Goal: Obtain resource: Obtain resource

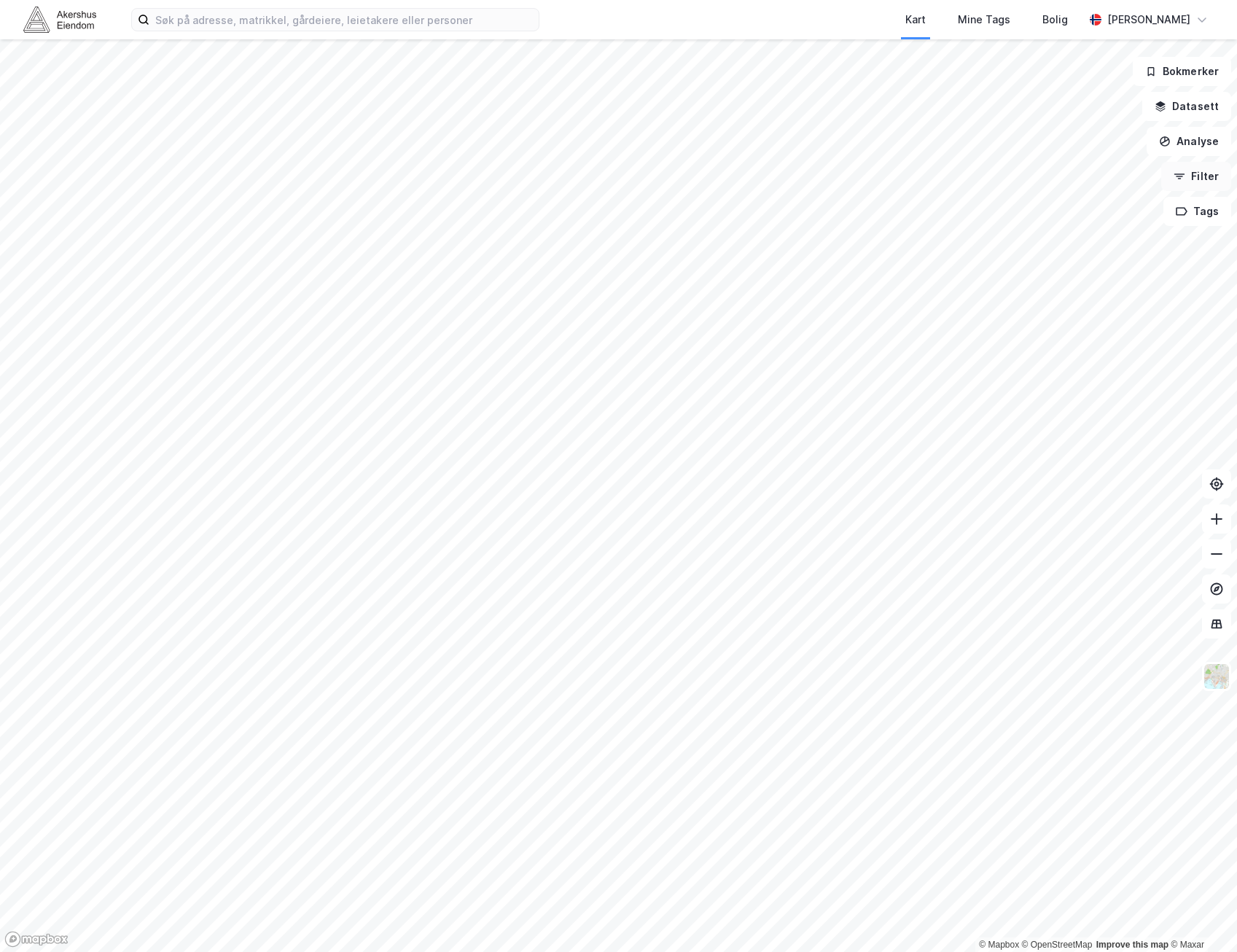
click at [1200, 169] on button "Filter" at bounding box center [1196, 176] width 70 height 29
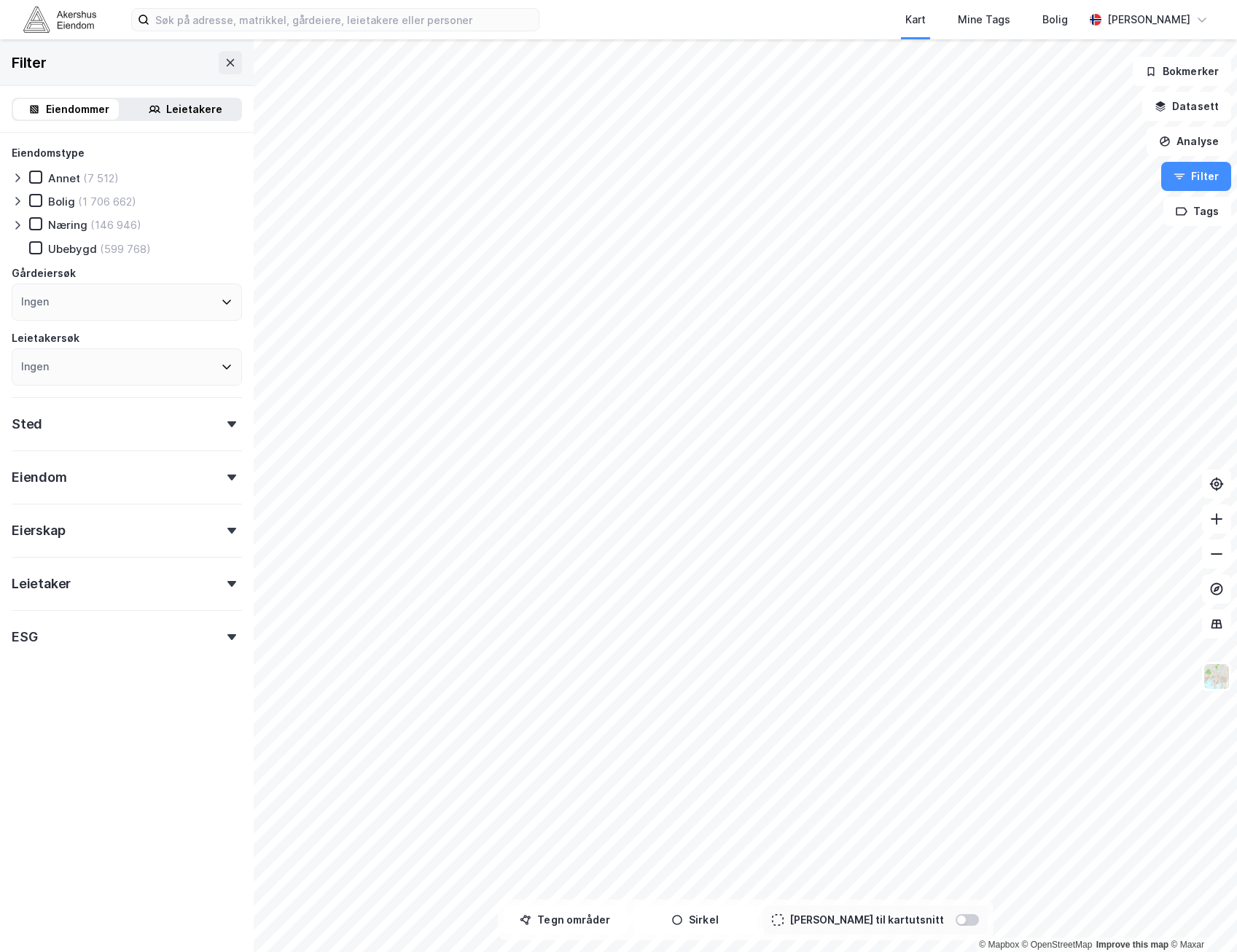
click at [27, 224] on div at bounding box center [21, 224] width 18 height 14
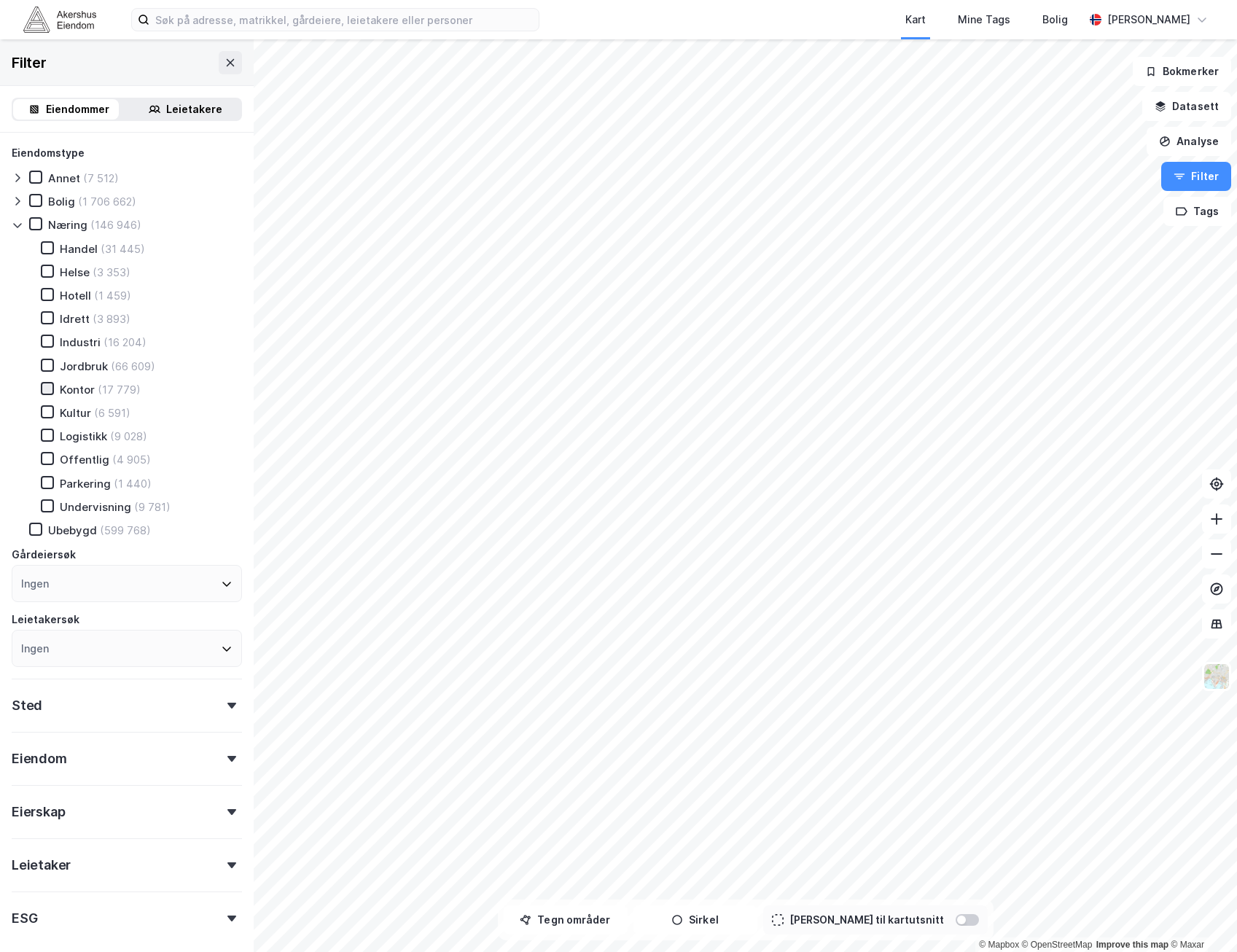
click at [49, 385] on icon at bounding box center [47, 388] width 10 height 10
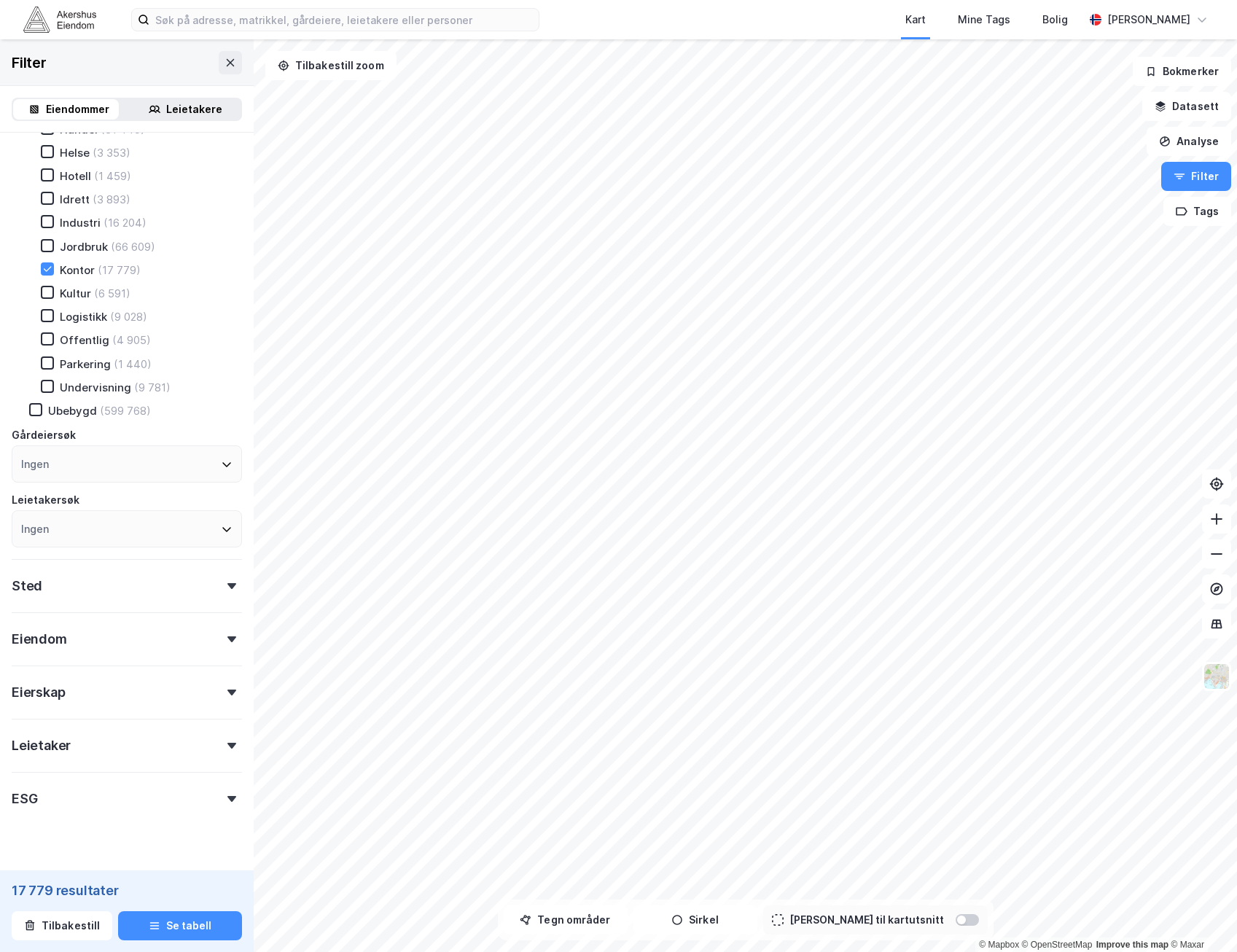
scroll to position [147, 0]
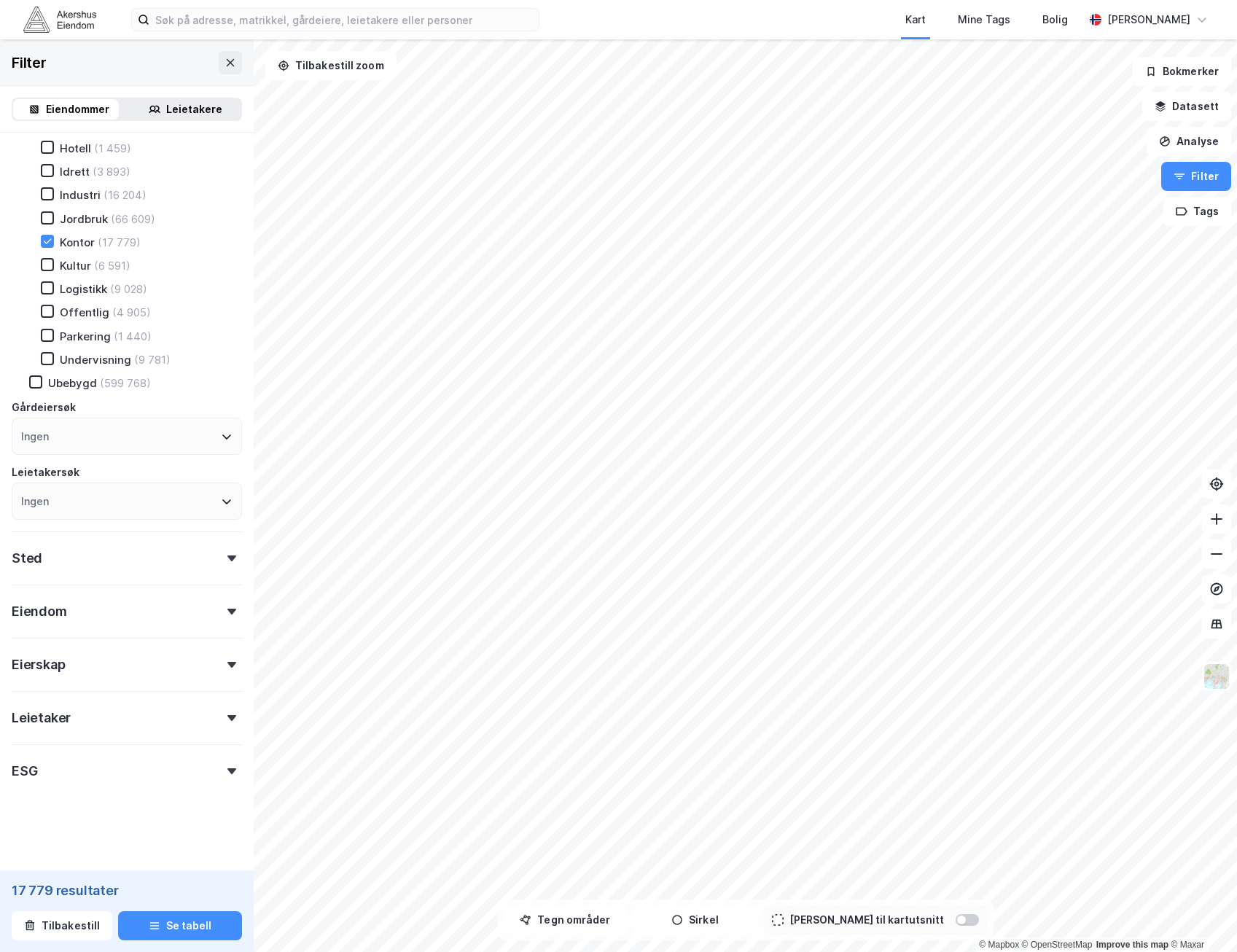
click at [91, 553] on div "Sted" at bounding box center [127, 552] width 230 height 42
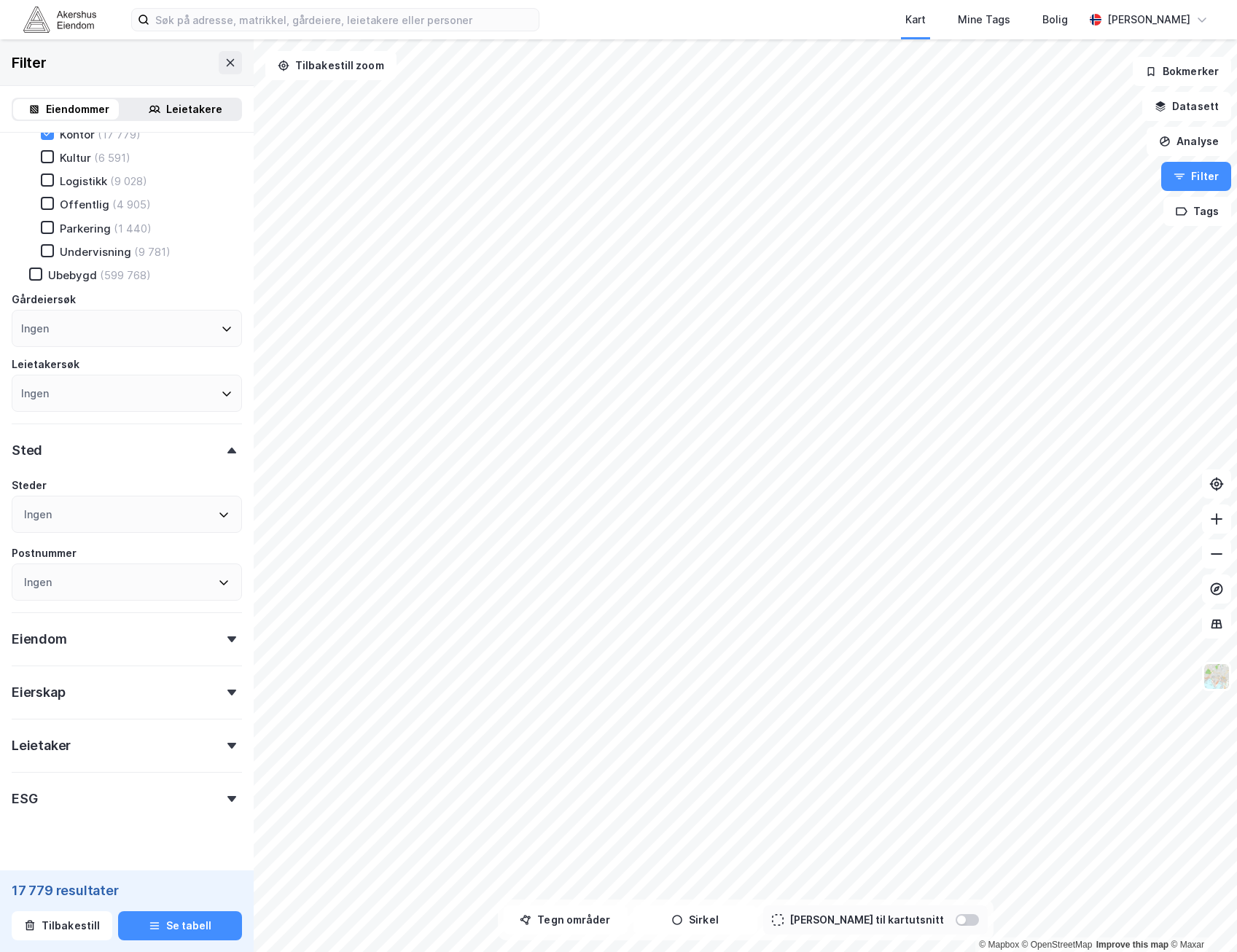
scroll to position [283, 0]
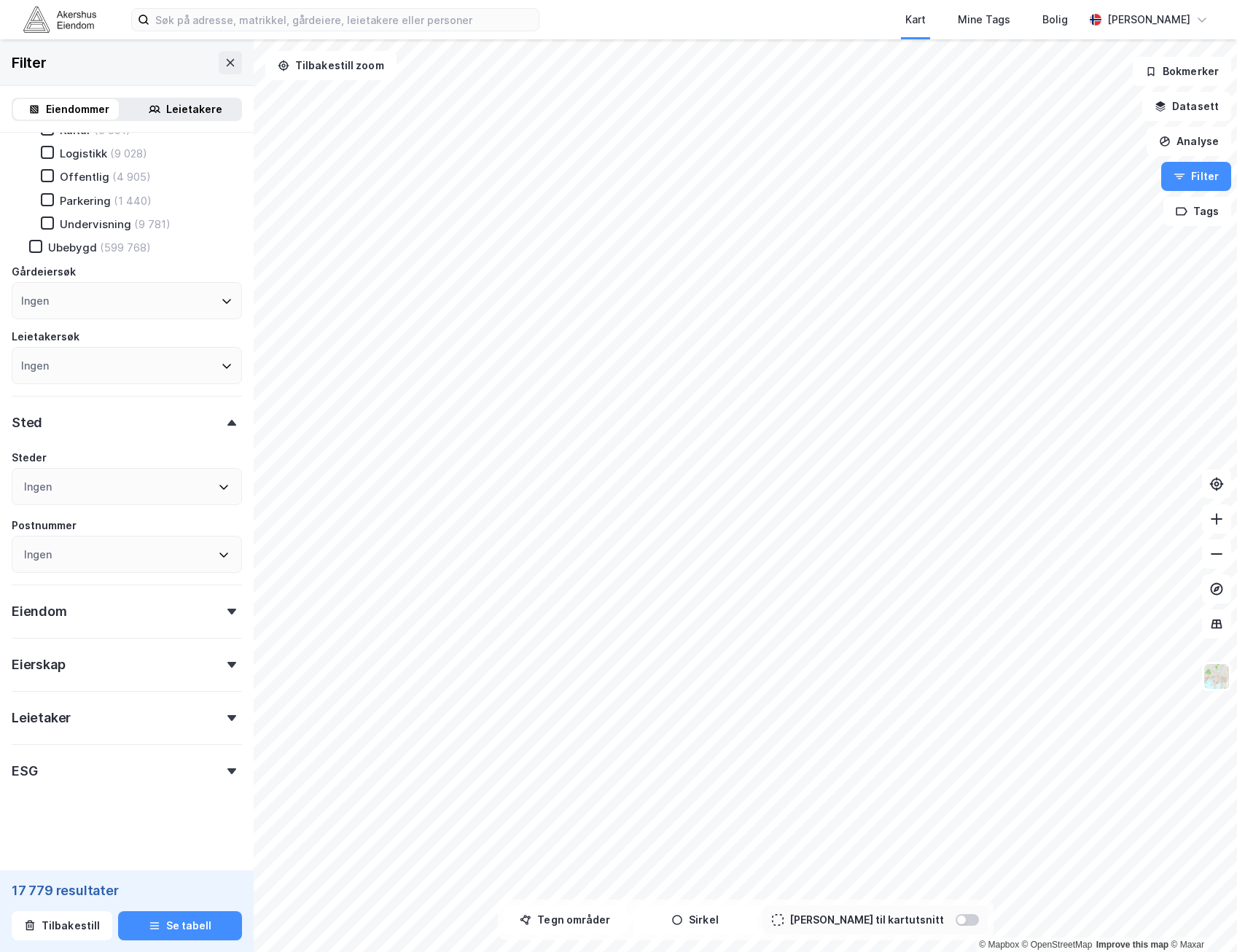
click at [91, 625] on div "Eiendom" at bounding box center [127, 605] width 230 height 42
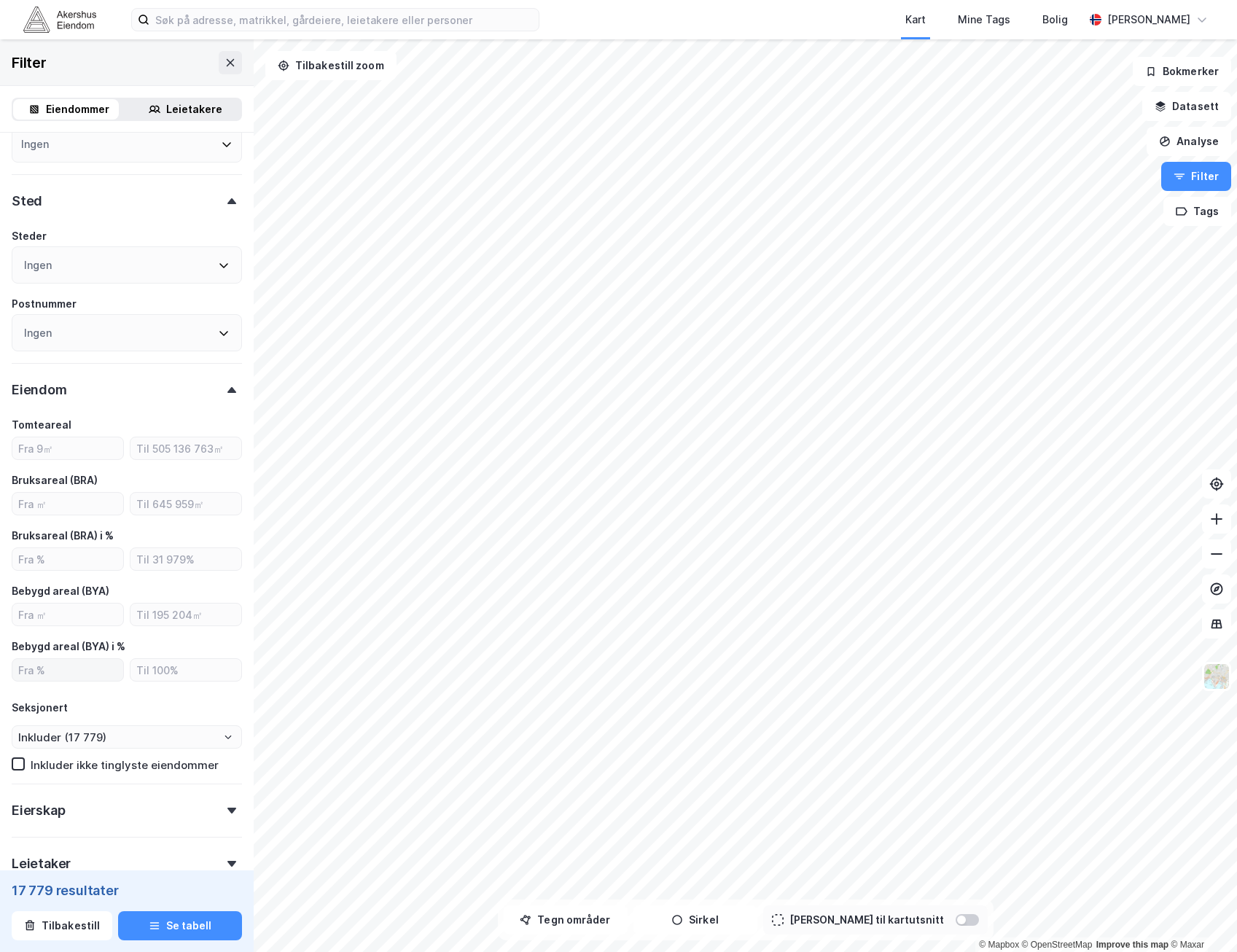
scroll to position [650, 0]
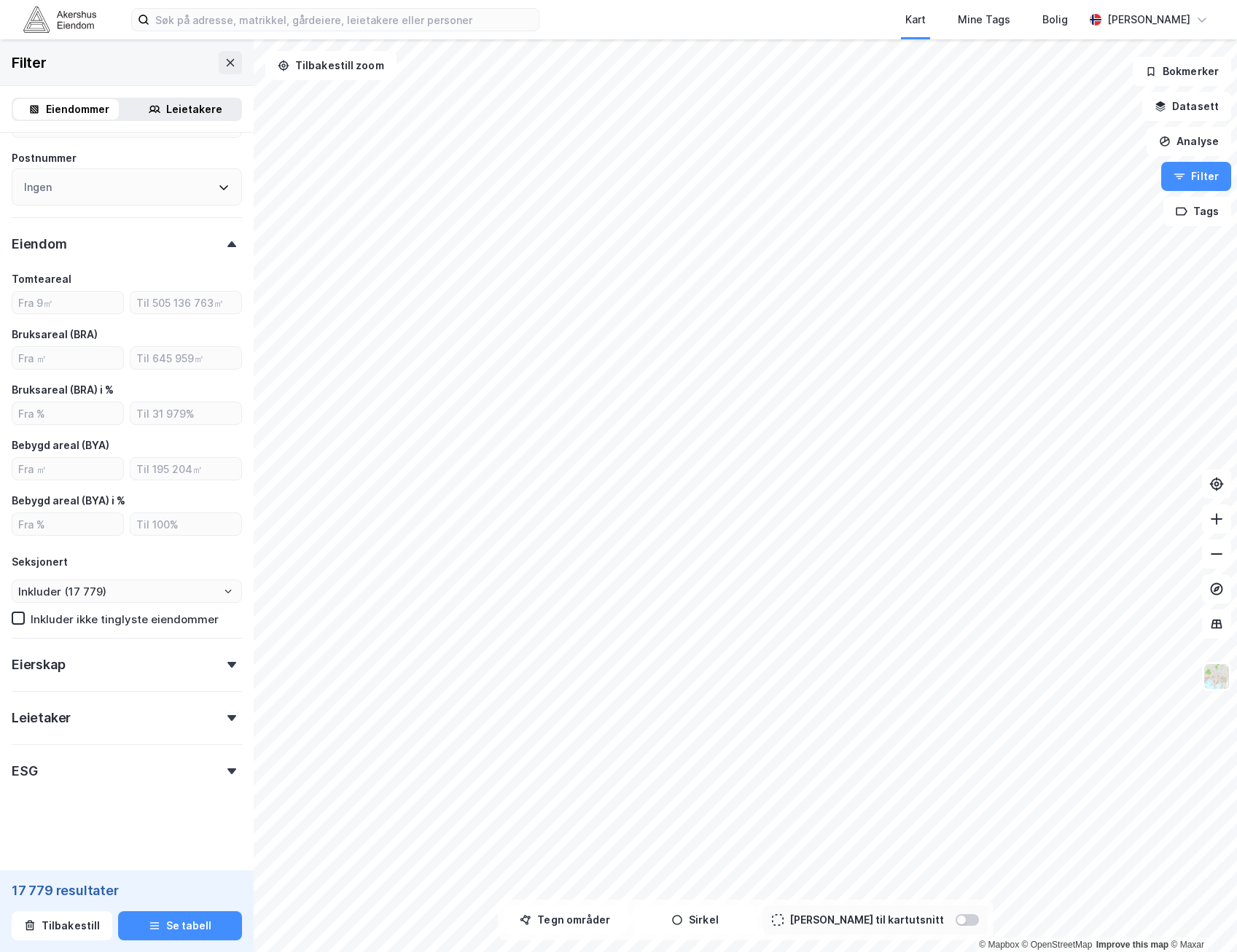
click at [105, 664] on div "Eierskap" at bounding box center [127, 659] width 230 height 42
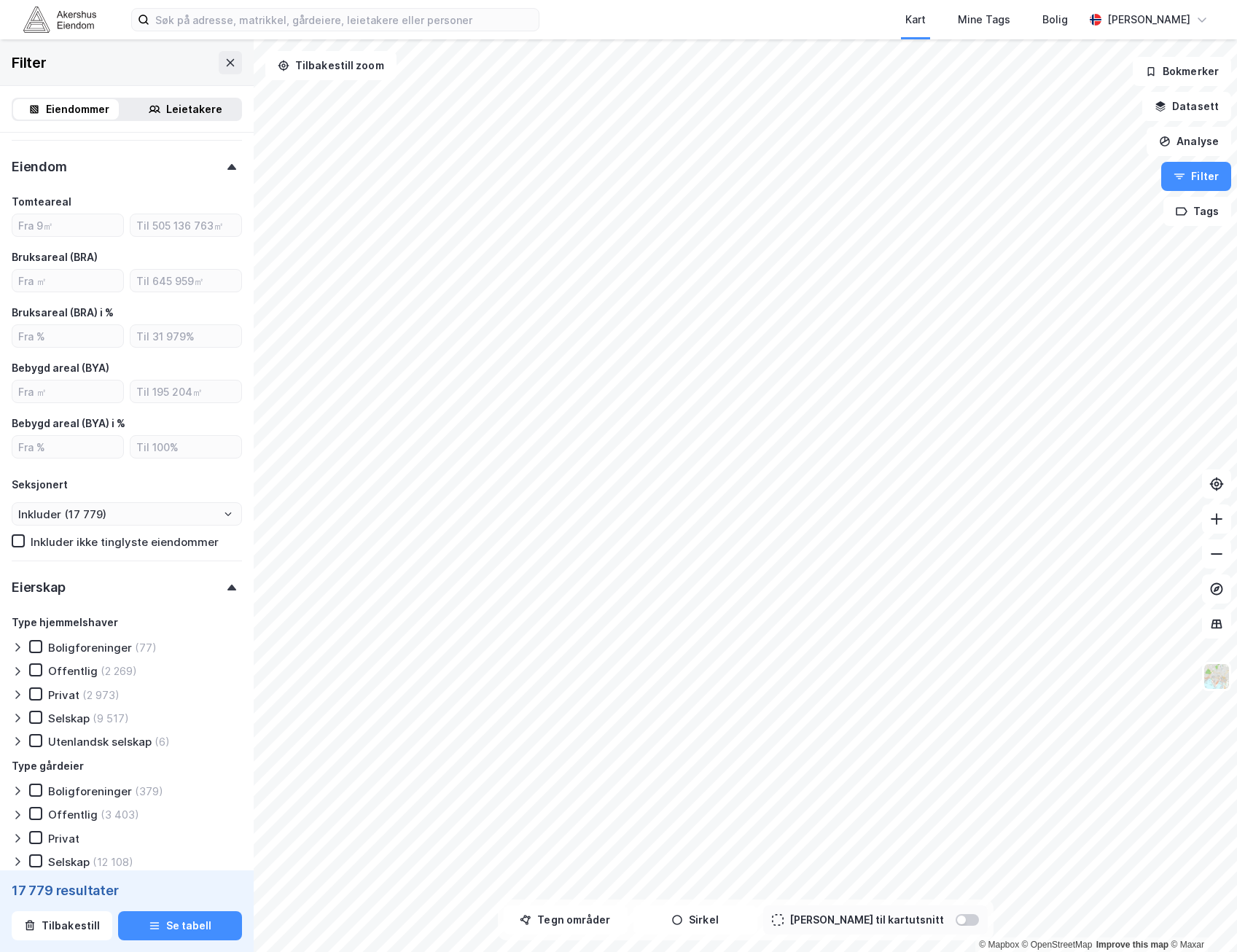
scroll to position [940, 0]
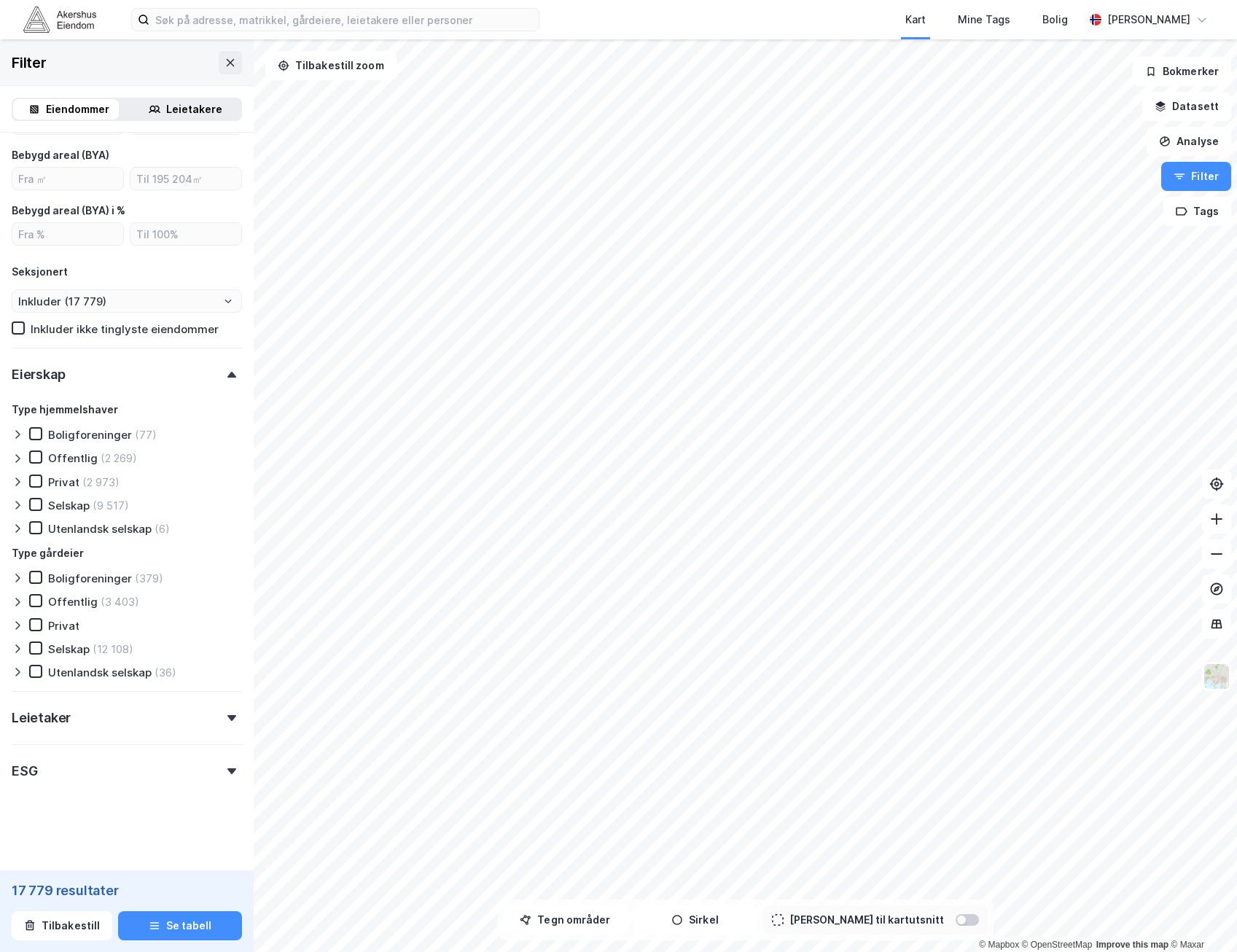
click at [97, 722] on div "Leietaker" at bounding box center [127, 712] width 230 height 42
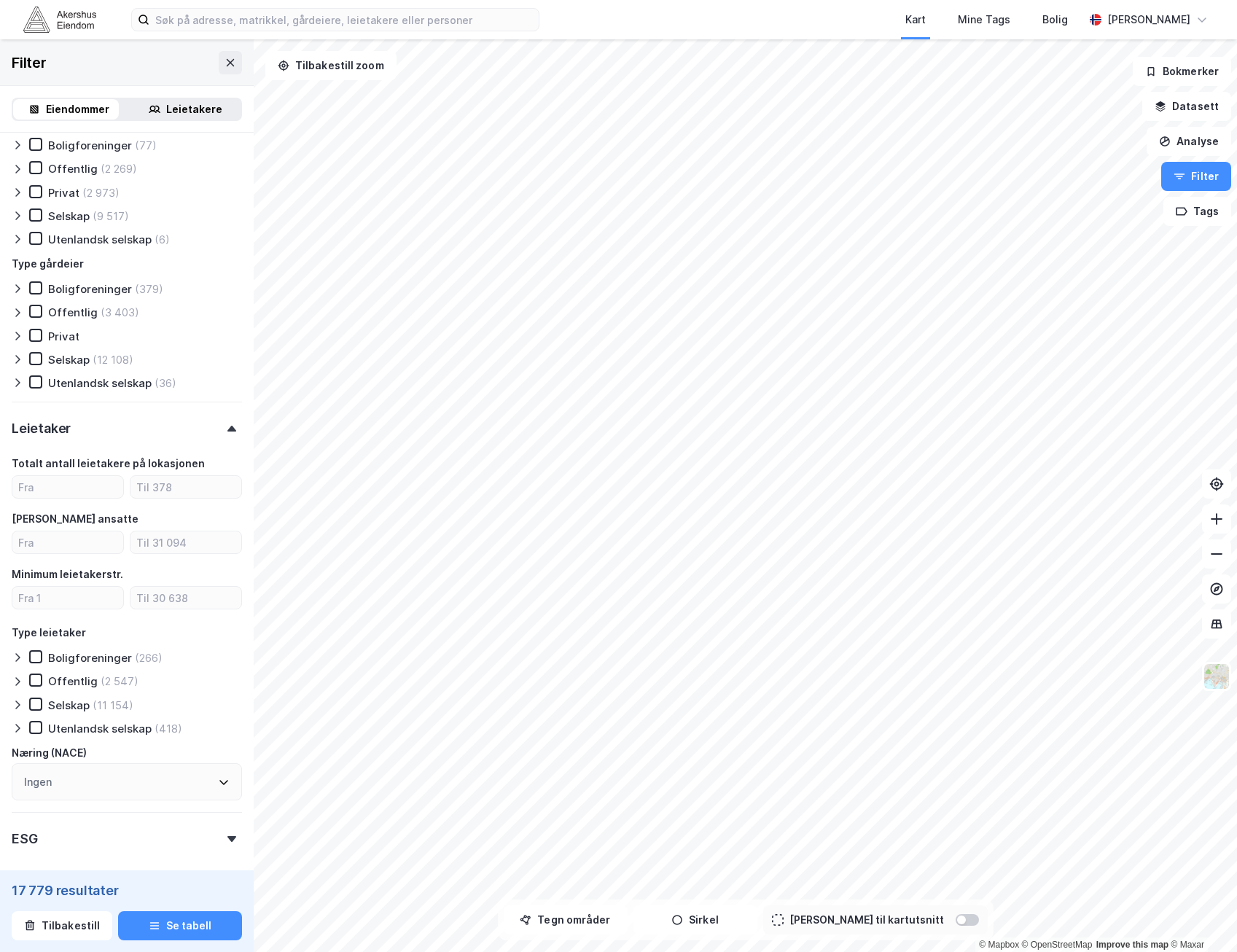
scroll to position [1232, 0]
click at [95, 841] on div "ESG" at bounding box center [127, 830] width 230 height 42
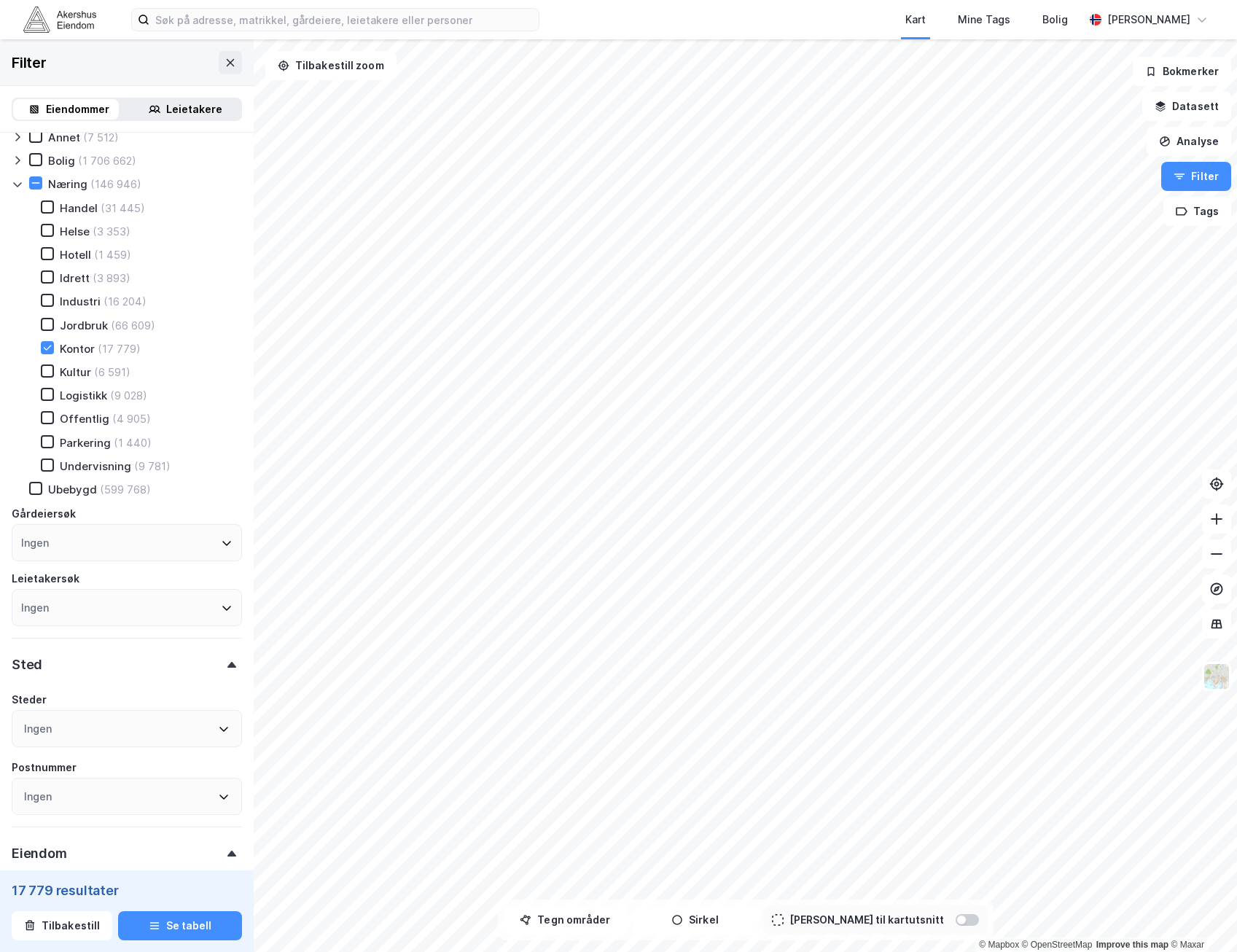
scroll to position [0, 0]
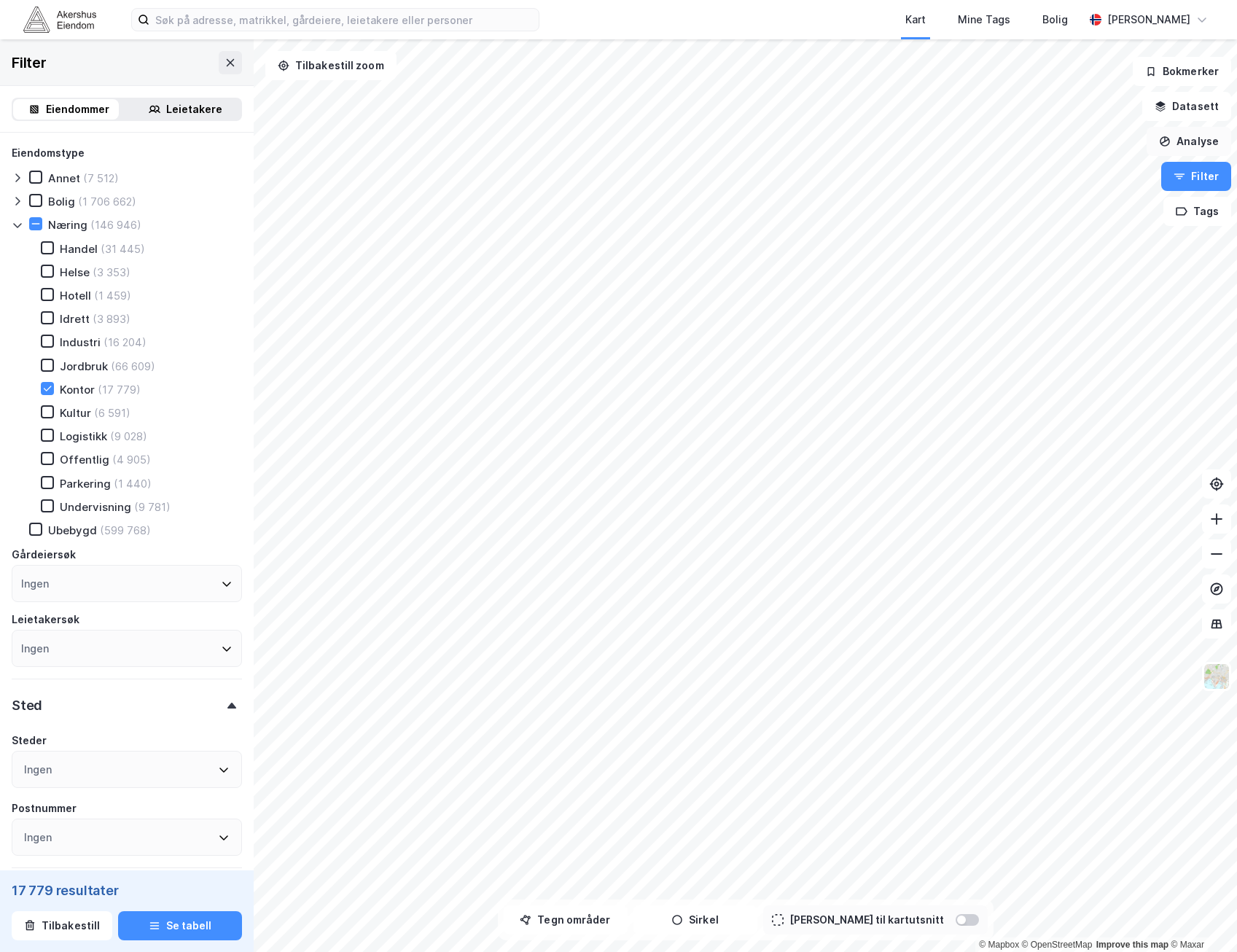
click at [1213, 132] on button "Analyse" at bounding box center [1188, 141] width 84 height 29
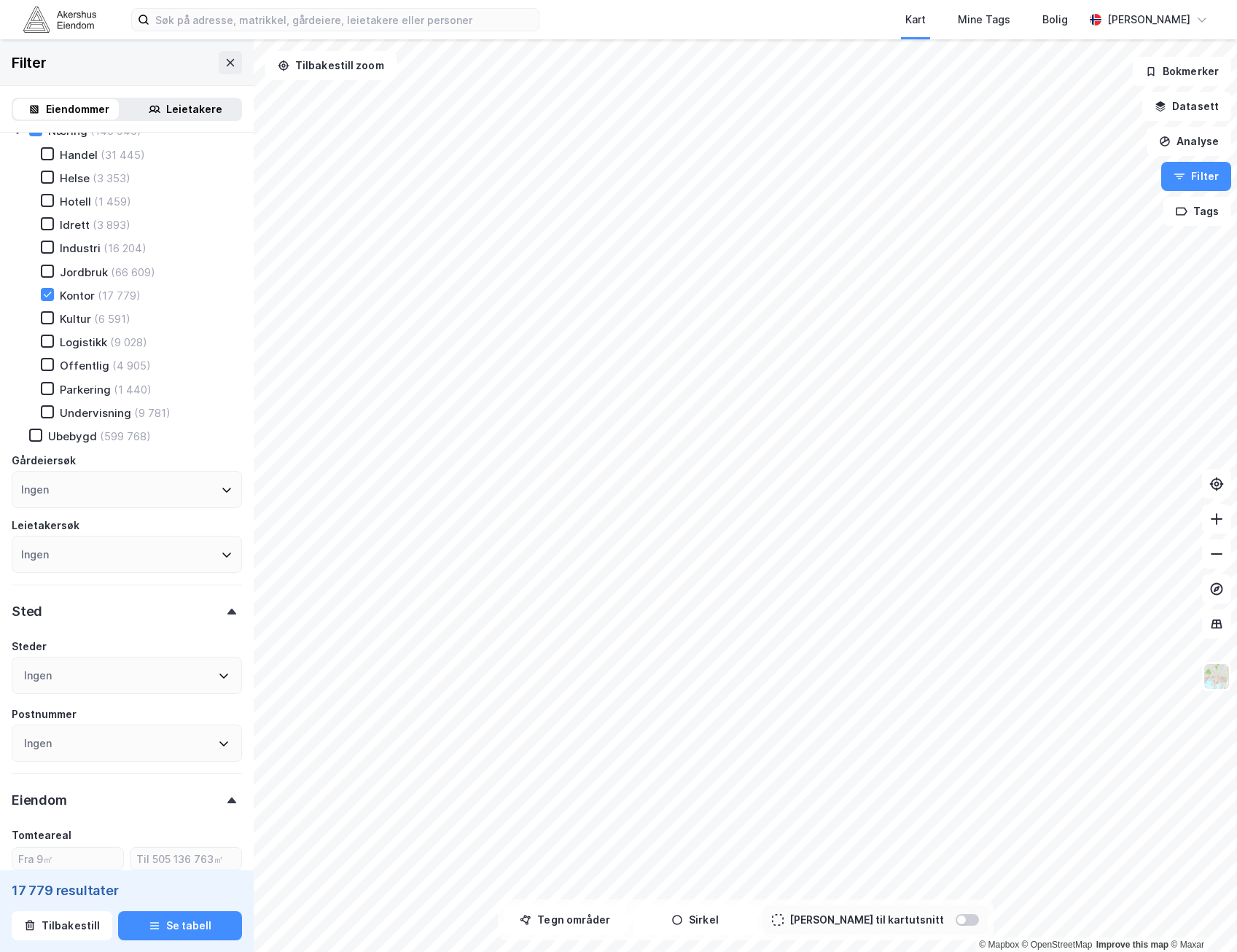
scroll to position [146, 0]
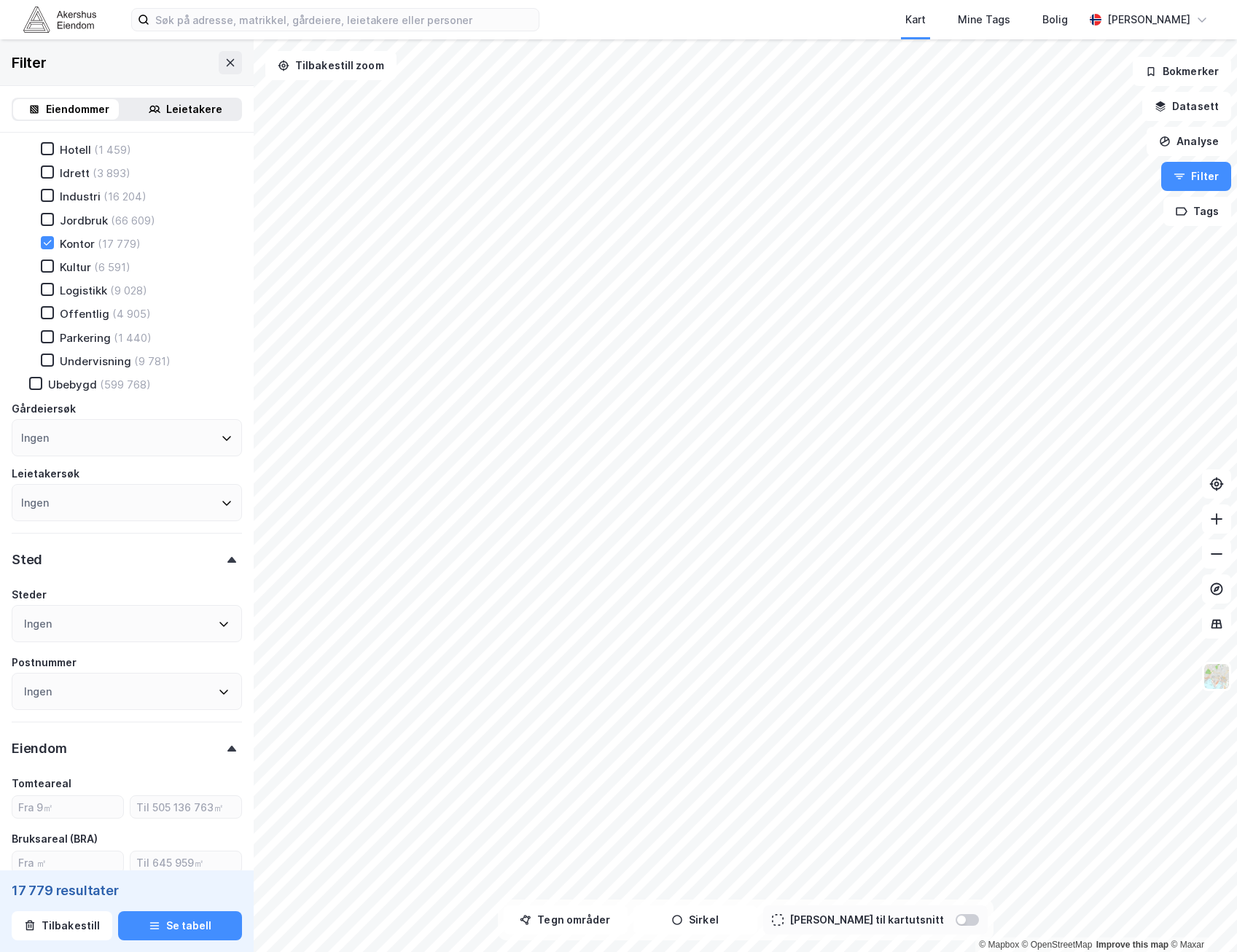
click at [94, 444] on div "Ingen" at bounding box center [127, 438] width 230 height 37
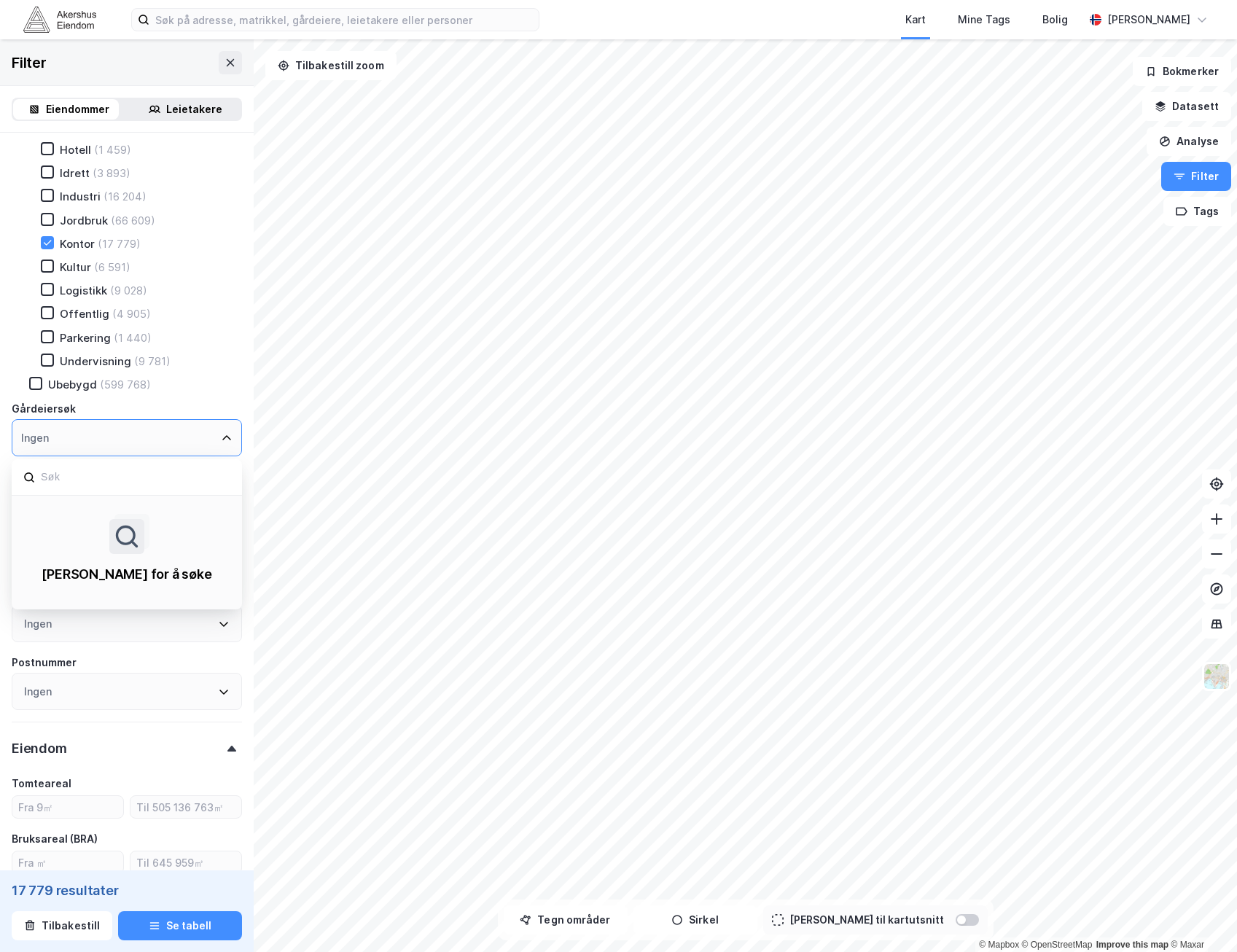
click at [94, 444] on div "Ingen" at bounding box center [127, 438] width 230 height 37
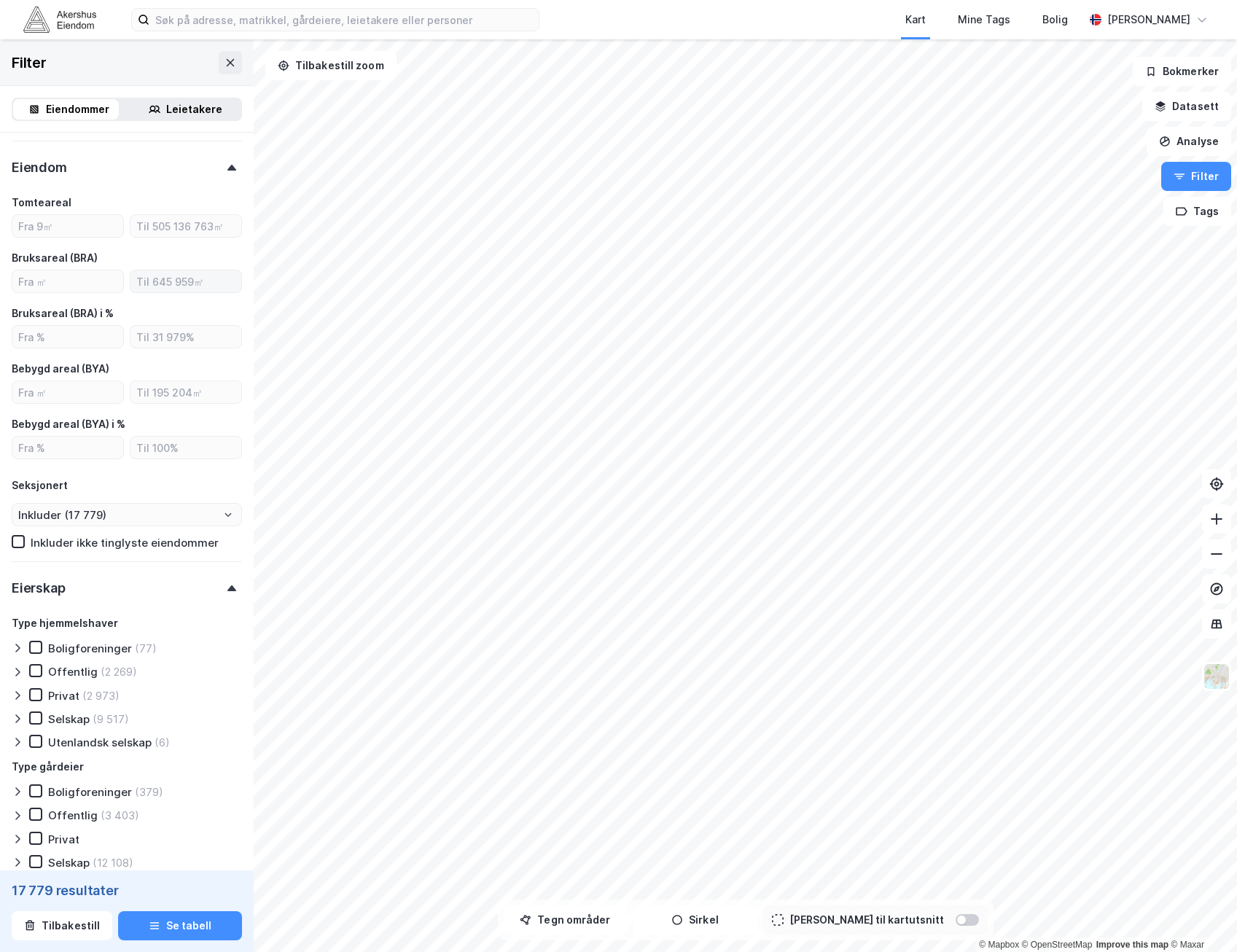
scroll to position [874, 0]
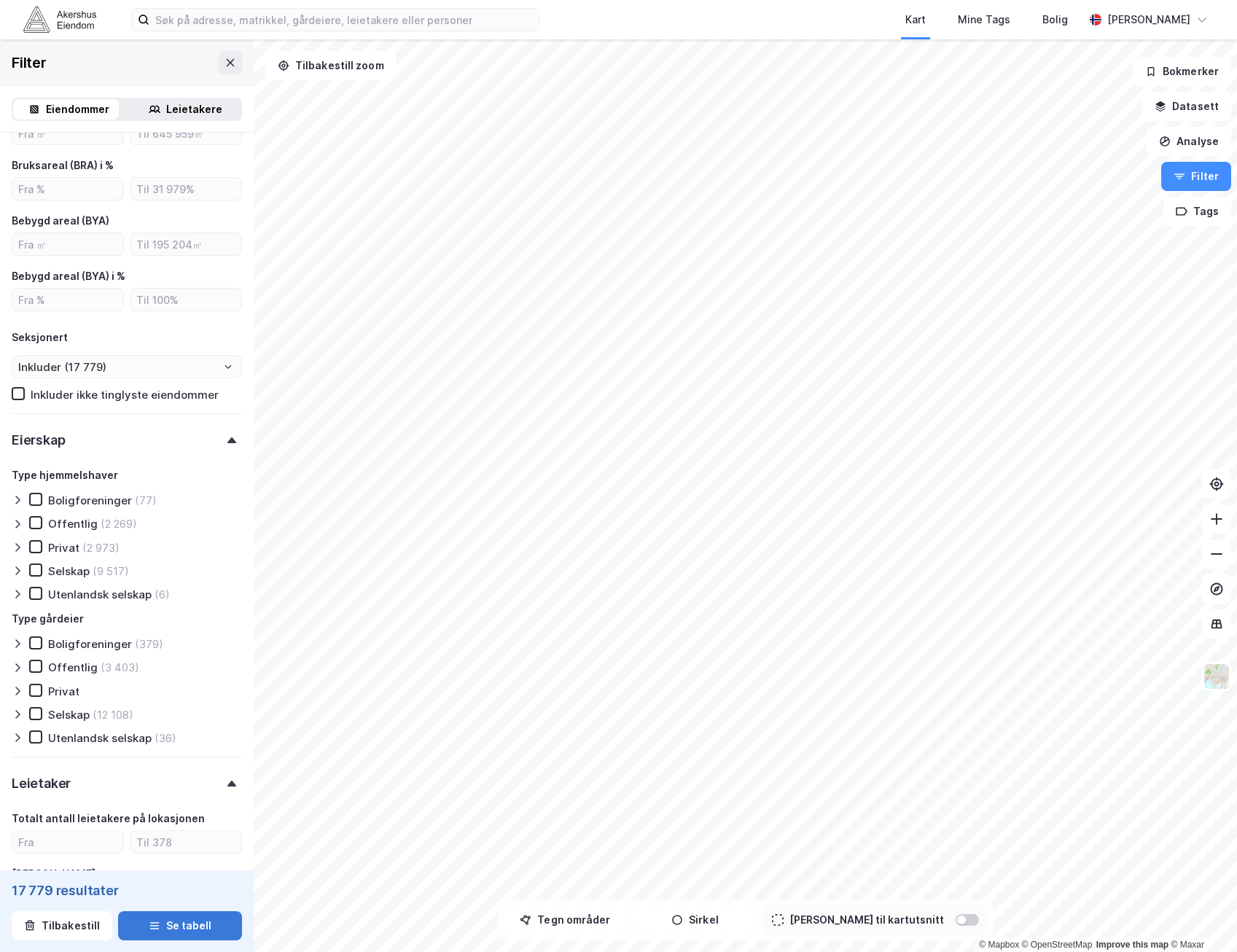
click at [151, 931] on button "Se tabell" at bounding box center [180, 926] width 124 height 29
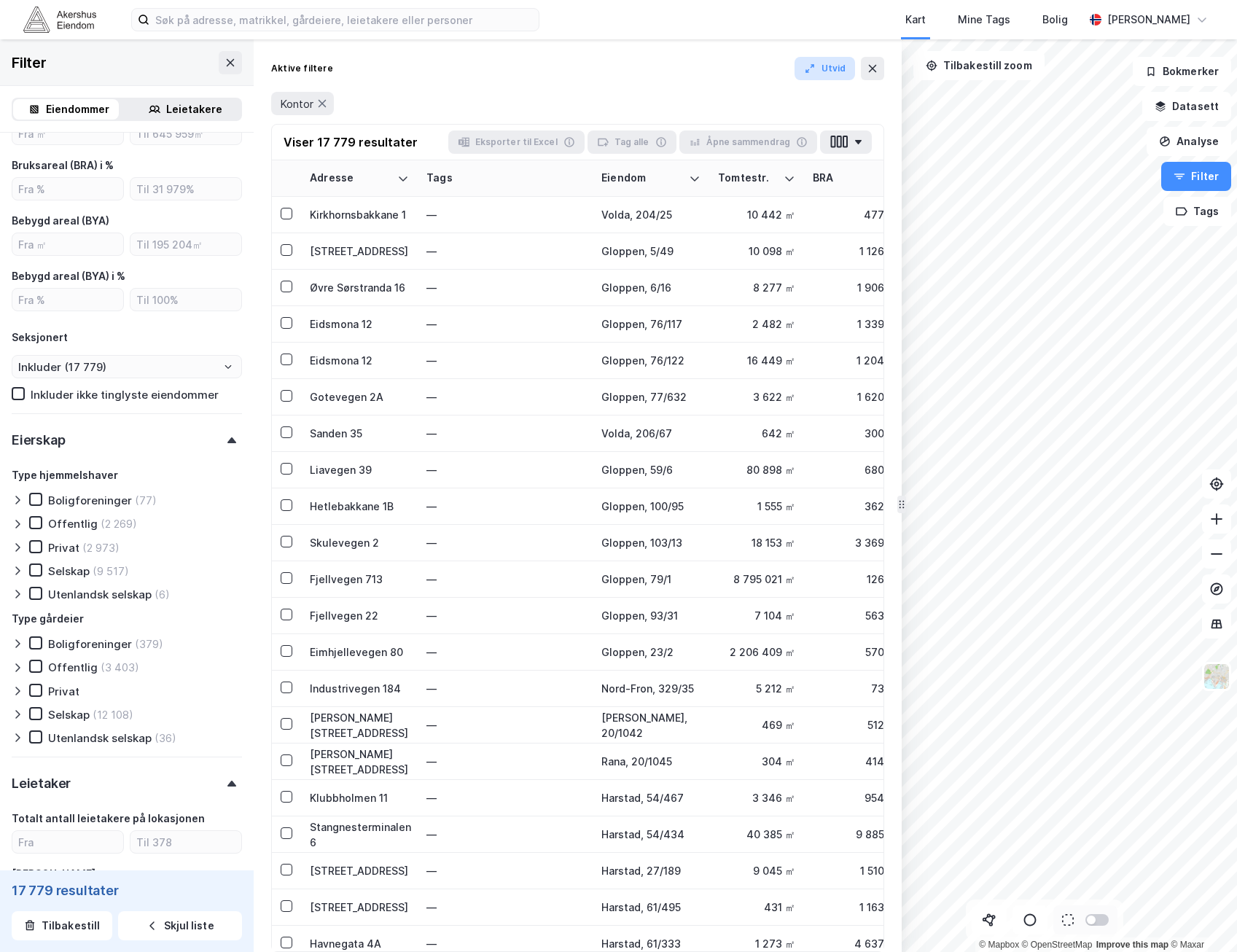
click at [836, 69] on button "Utvid" at bounding box center [825, 68] width 61 height 23
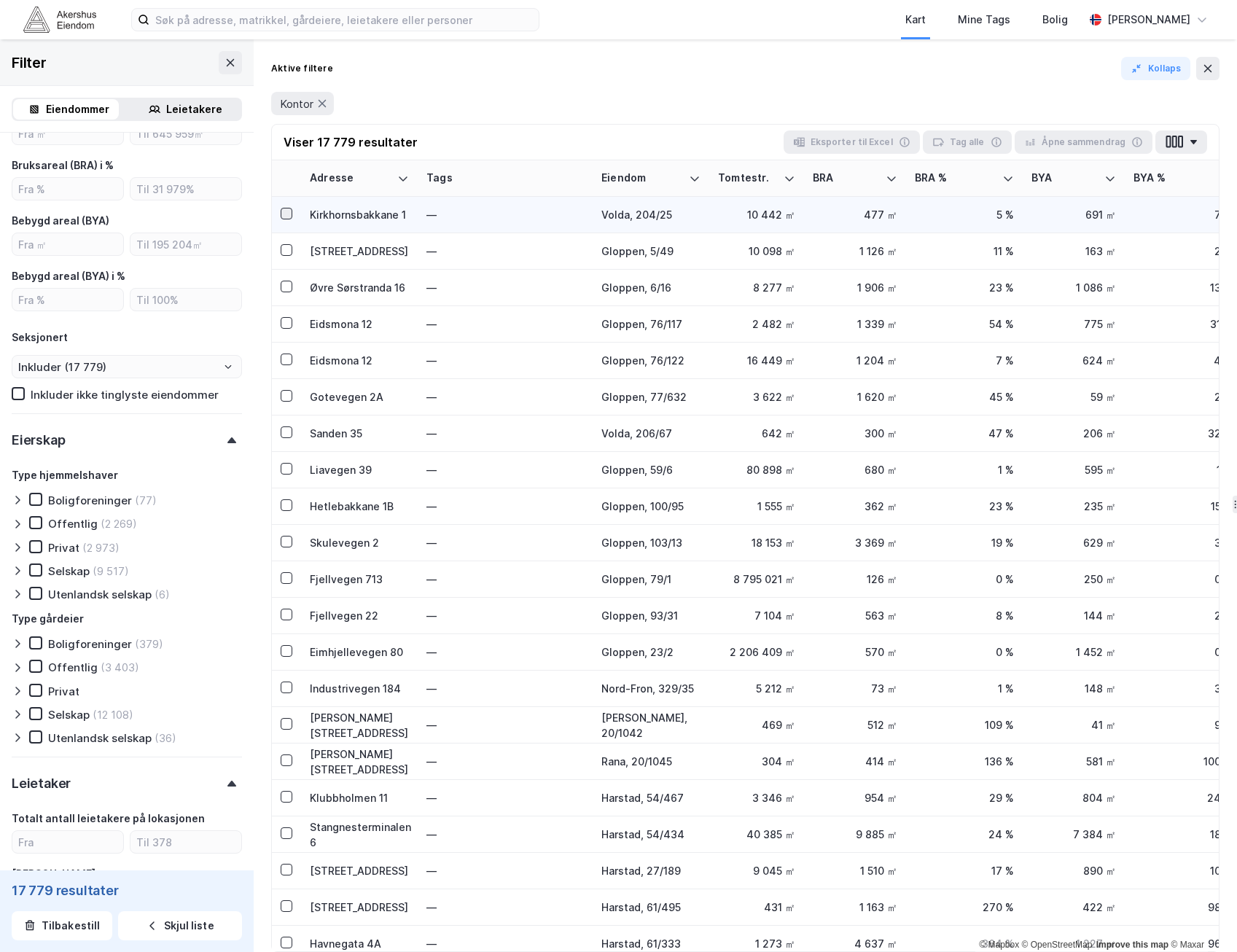
click at [289, 216] on icon at bounding box center [286, 213] width 10 height 10
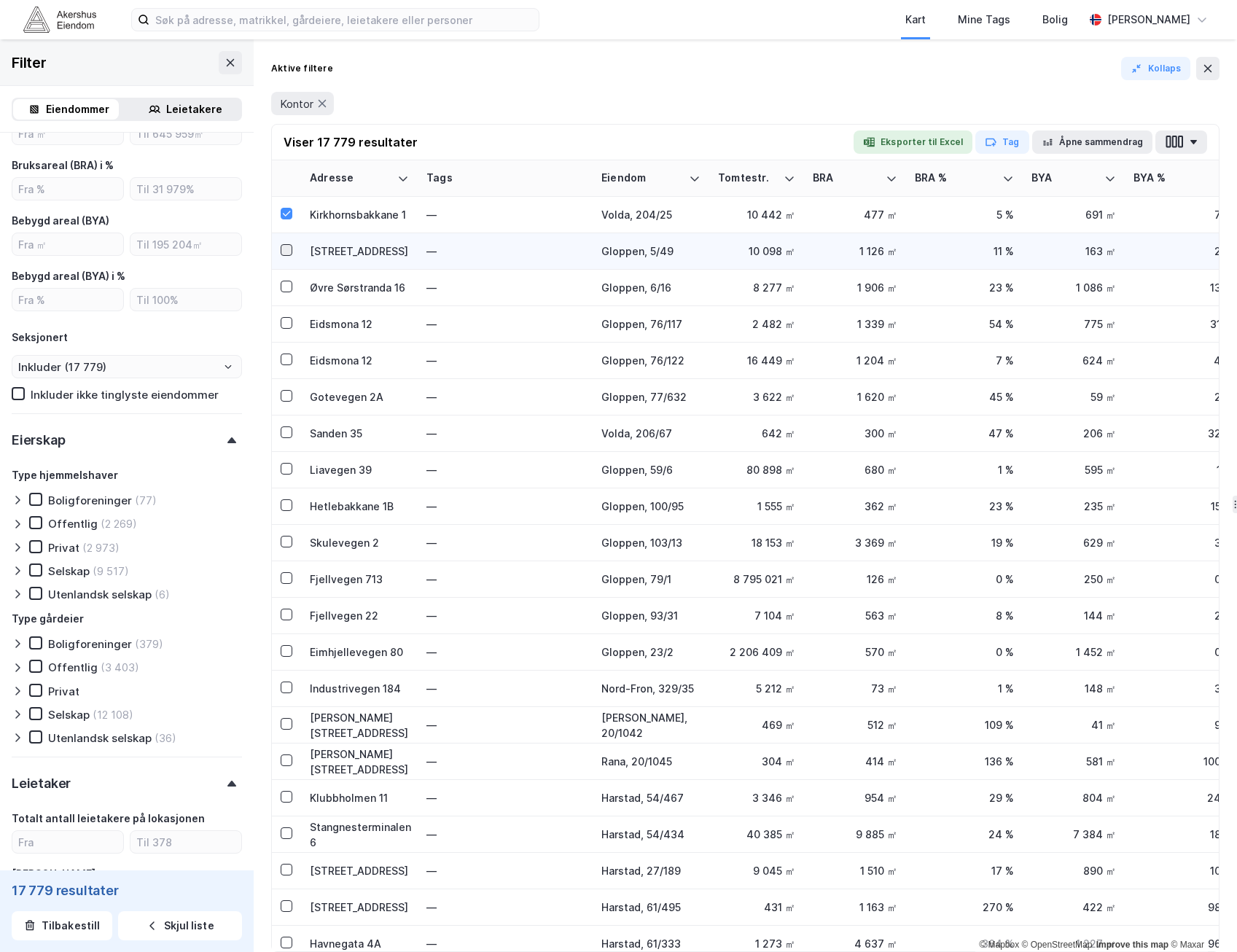
click at [283, 252] on icon at bounding box center [286, 250] width 10 height 10
click at [1091, 149] on button "Åpne sammendrag" at bounding box center [1093, 142] width 121 height 23
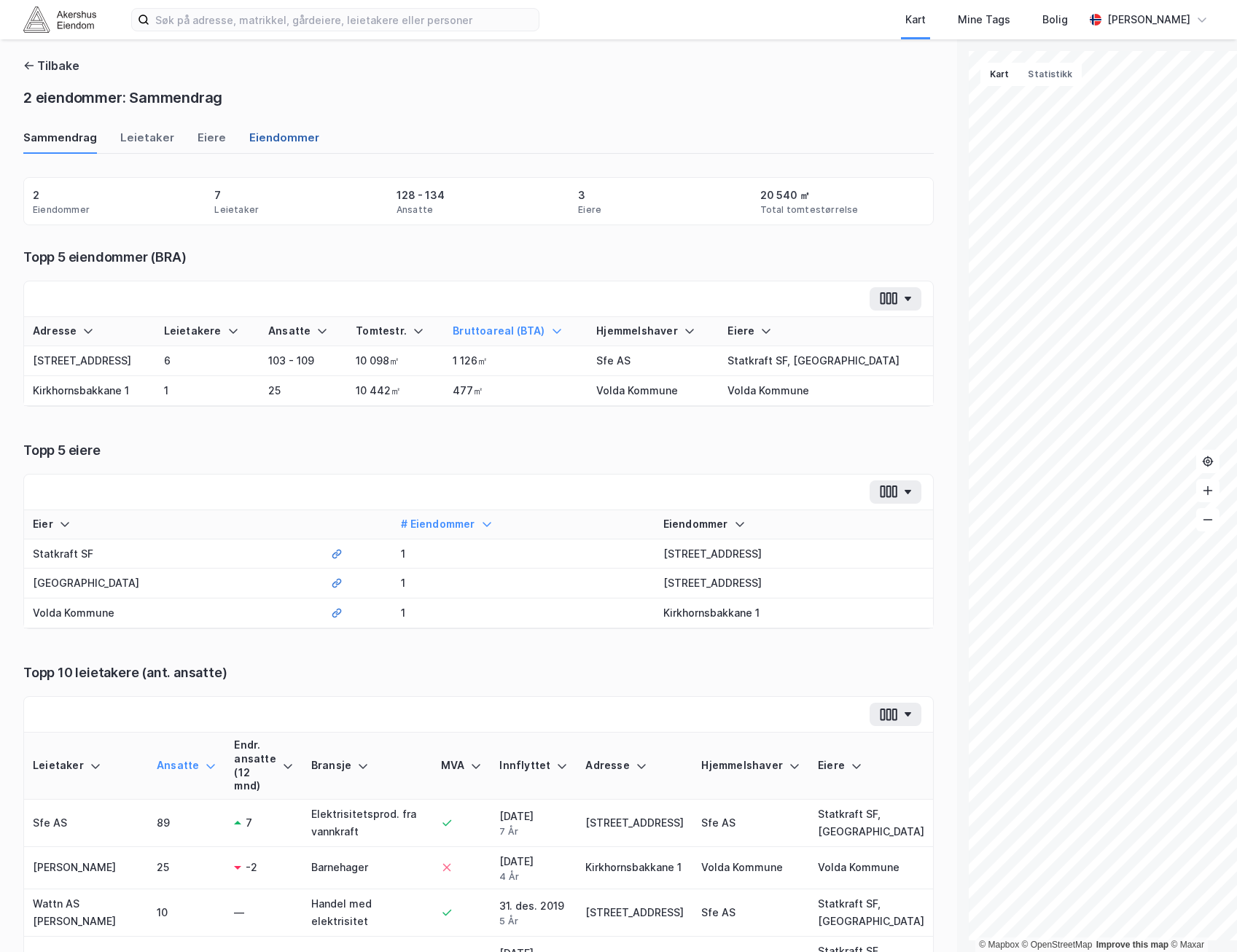
click at [298, 139] on div "Eiendommer" at bounding box center [284, 142] width 70 height 24
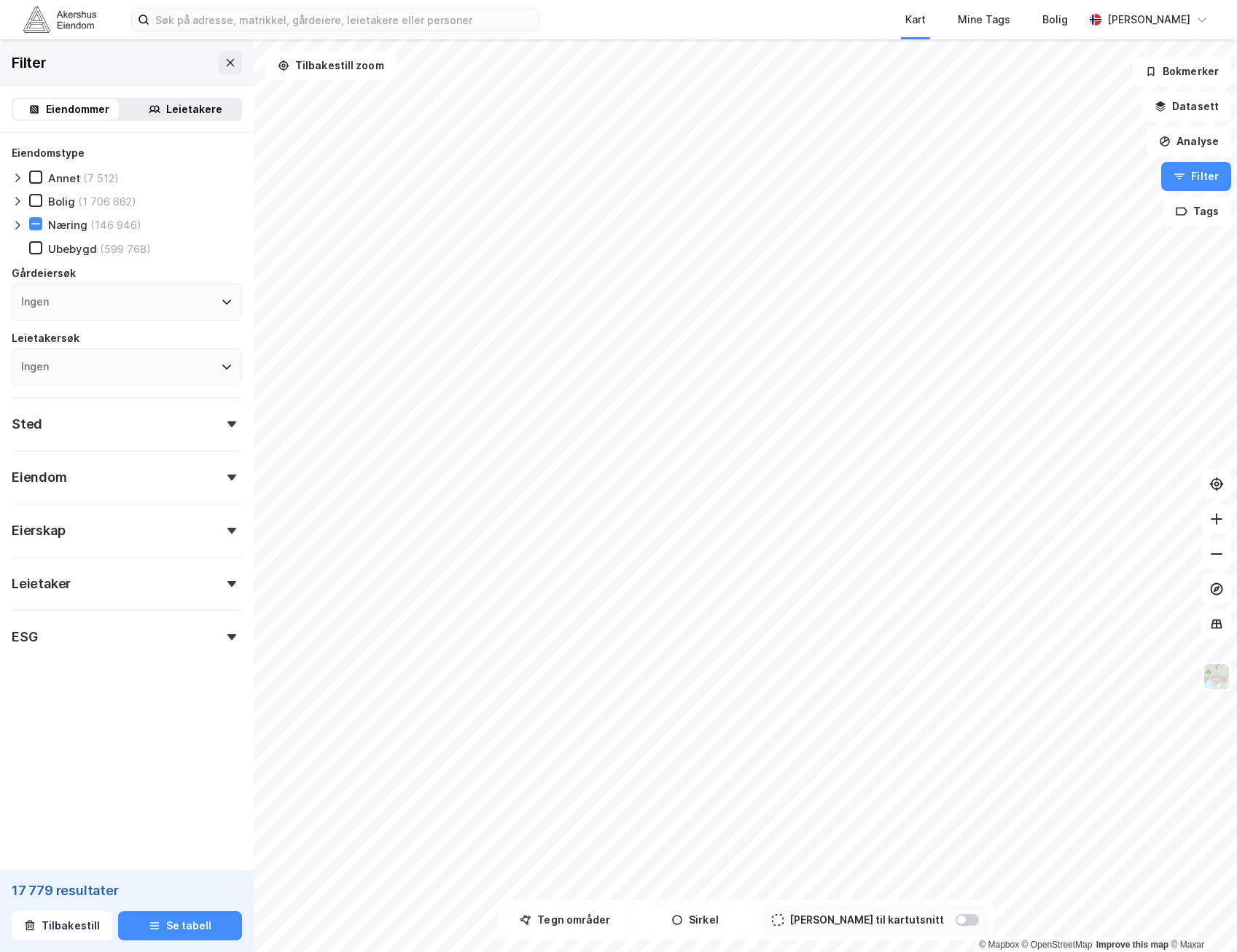
click at [17, 222] on icon at bounding box center [17, 225] width 4 height 9
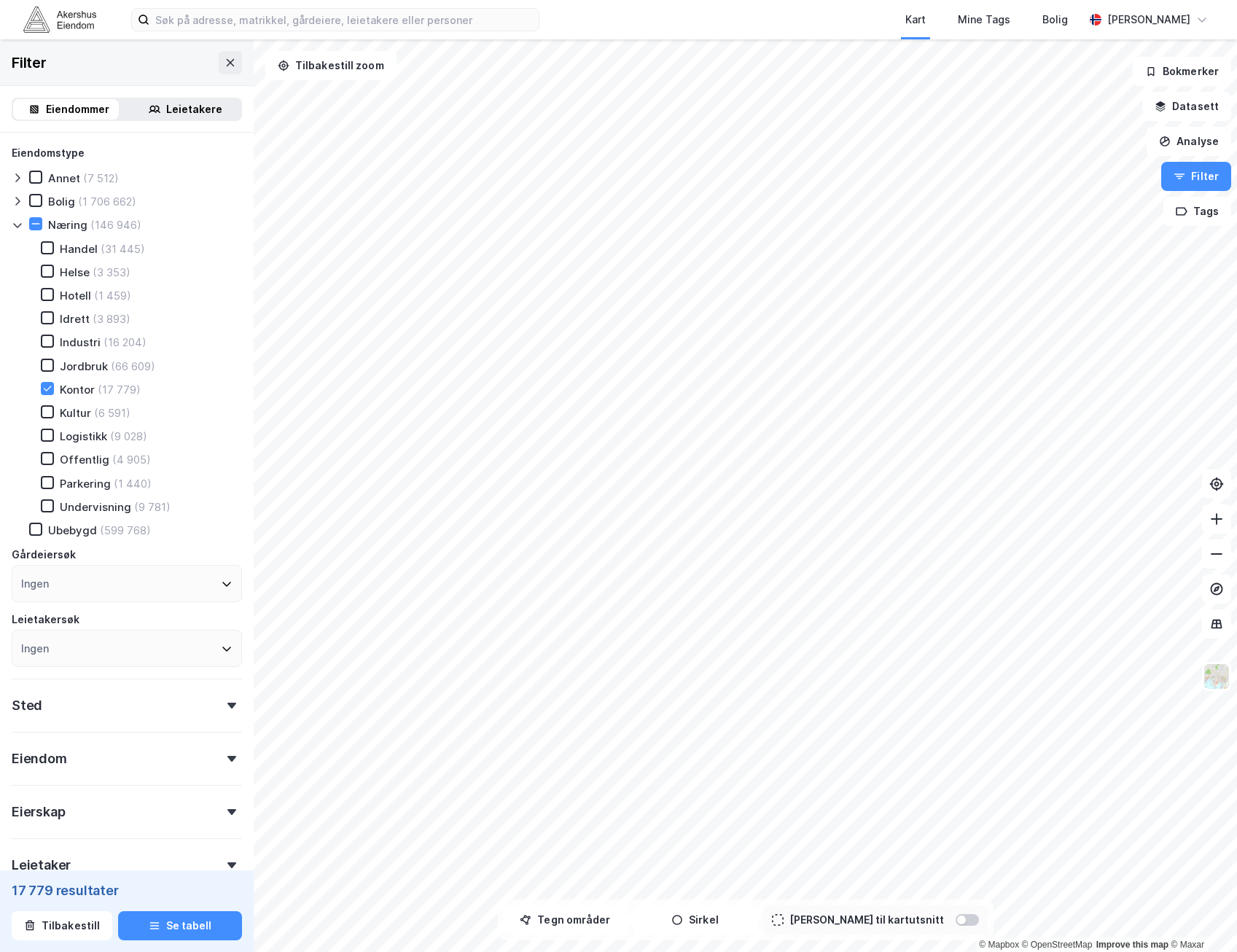
click at [17, 222] on icon at bounding box center [18, 225] width 12 height 12
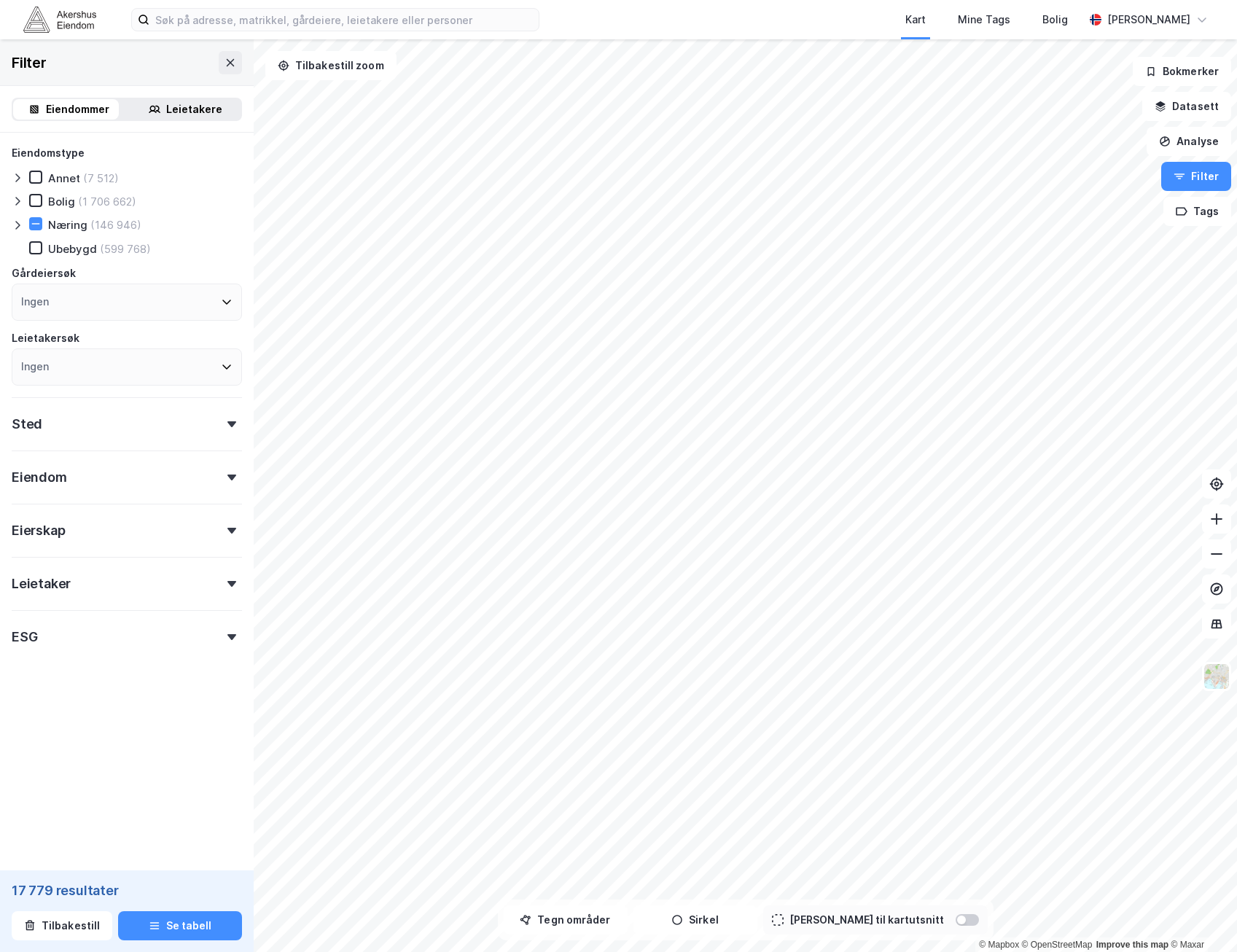
click at [112, 468] on div "Eiendom" at bounding box center [127, 471] width 230 height 42
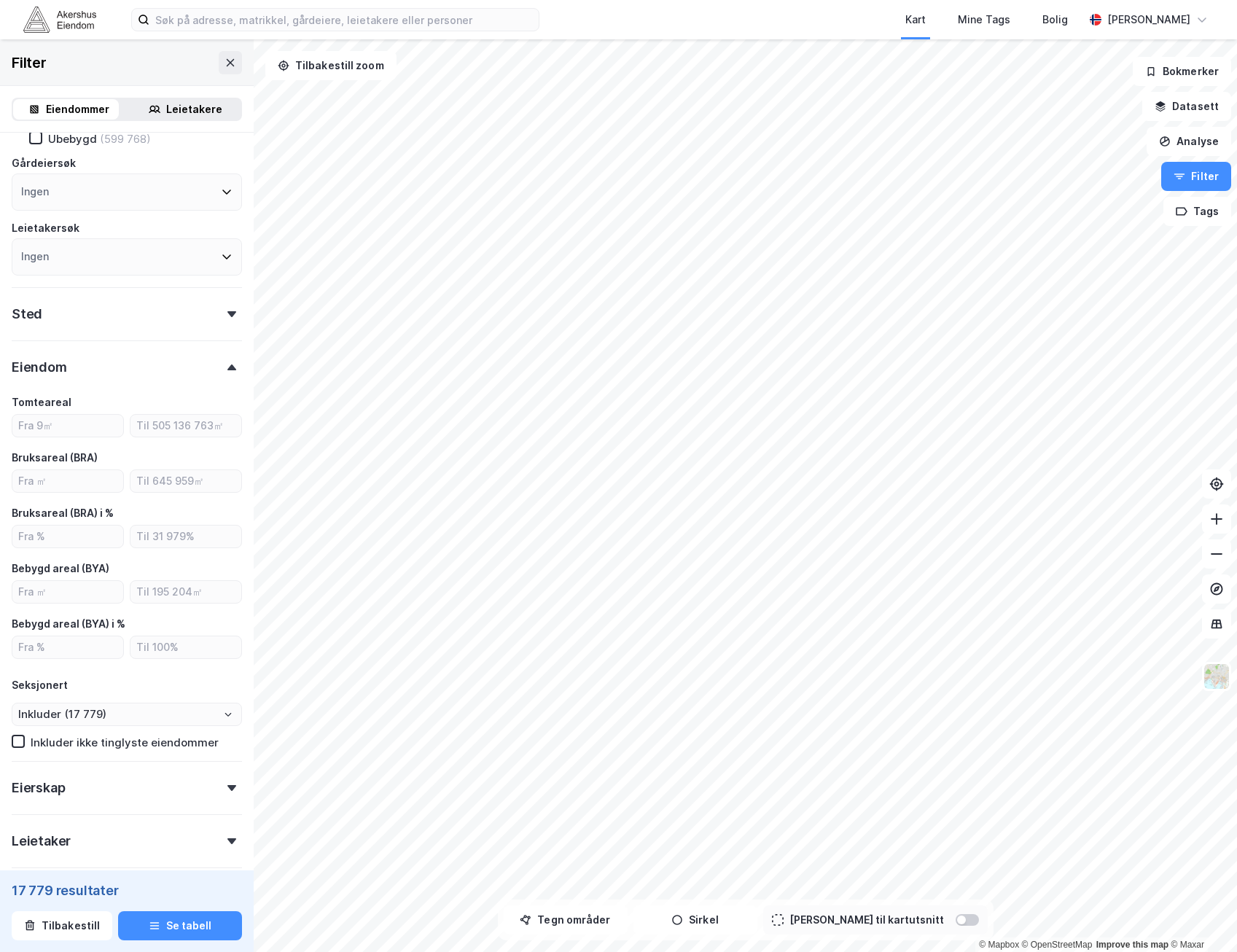
scroll to position [146, 0]
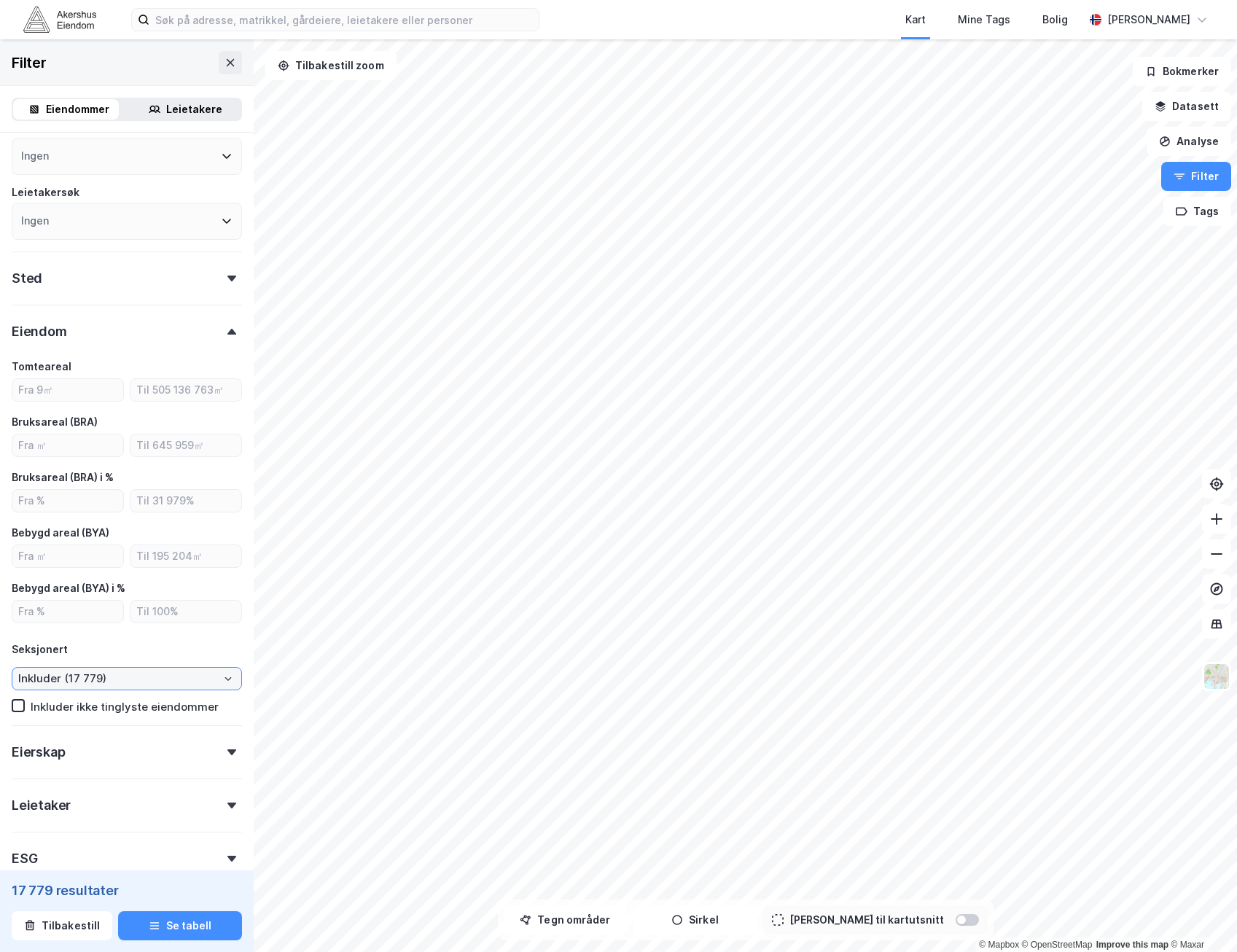
click at [136, 678] on input "Inkluder (17 779)" at bounding box center [127, 678] width 229 height 22
click at [227, 680] on input "Inkluder (17 779)" at bounding box center [127, 678] width 229 height 22
click at [224, 680] on icon "Close" at bounding box center [228, 678] width 9 height 9
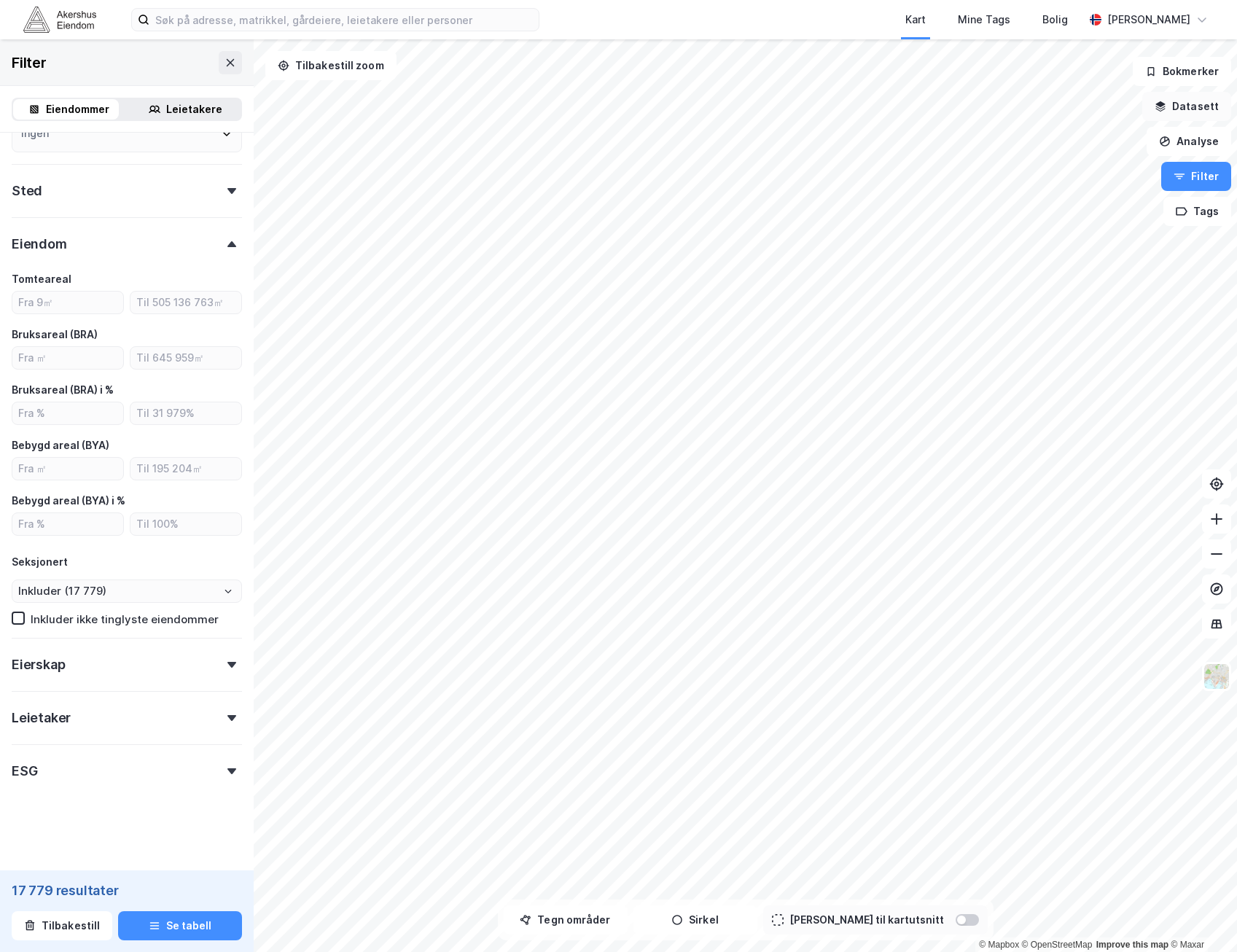
click at [1168, 92] on button "Datasett" at bounding box center [1186, 107] width 89 height 29
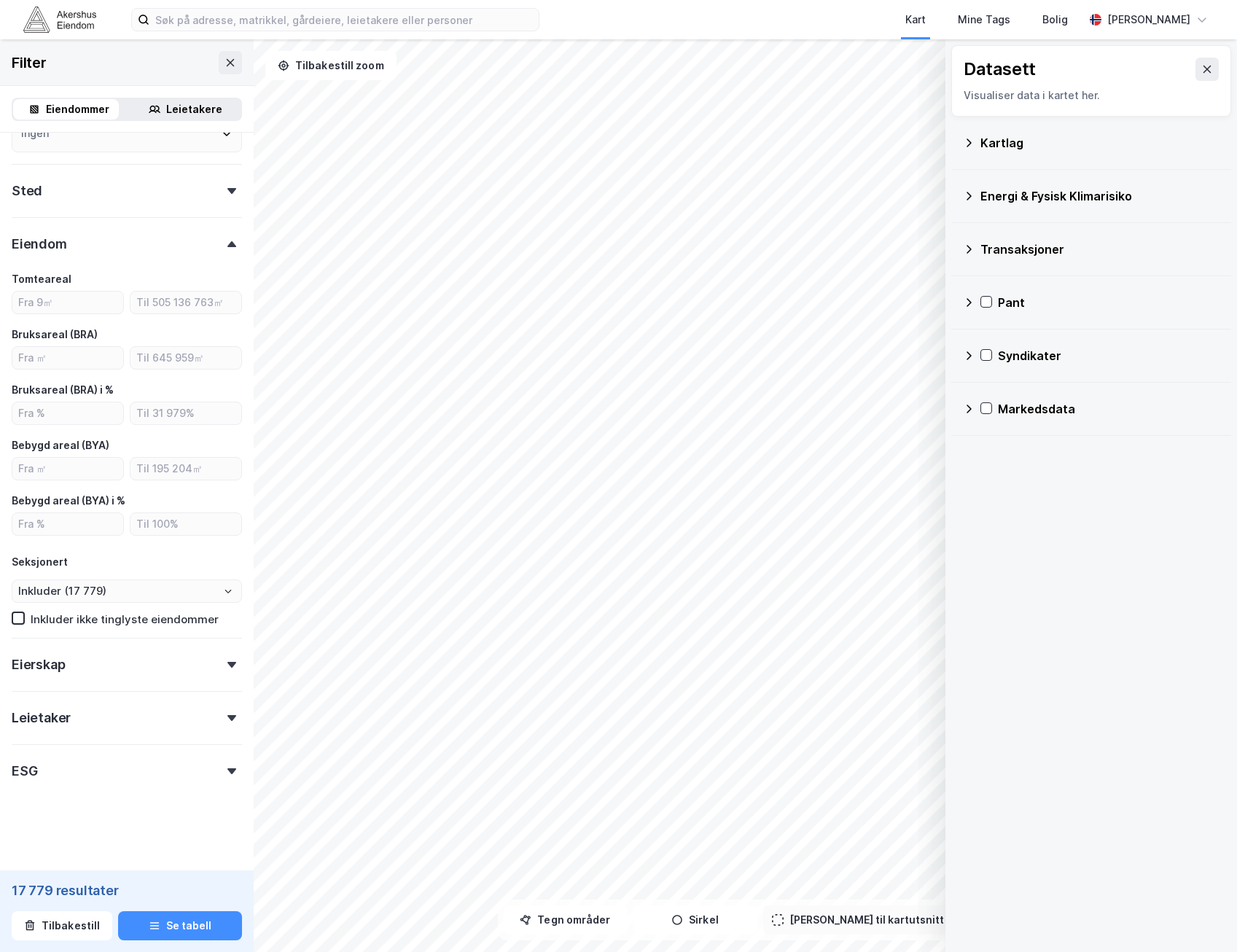
click at [994, 143] on div "Kartlag" at bounding box center [1100, 143] width 239 height 18
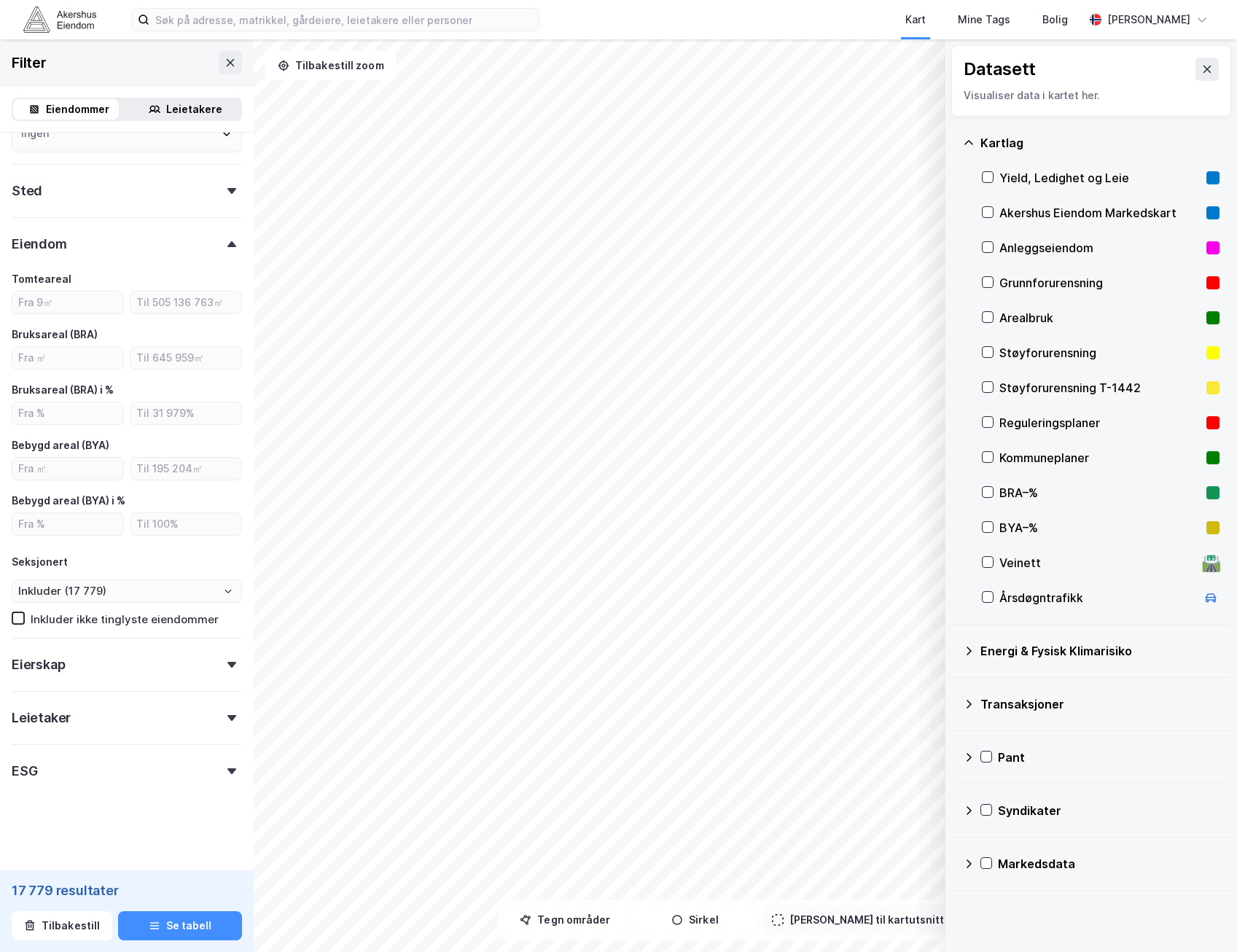
click at [982, 654] on div "Energi & Fysisk Klimarisiko" at bounding box center [1100, 651] width 239 height 18
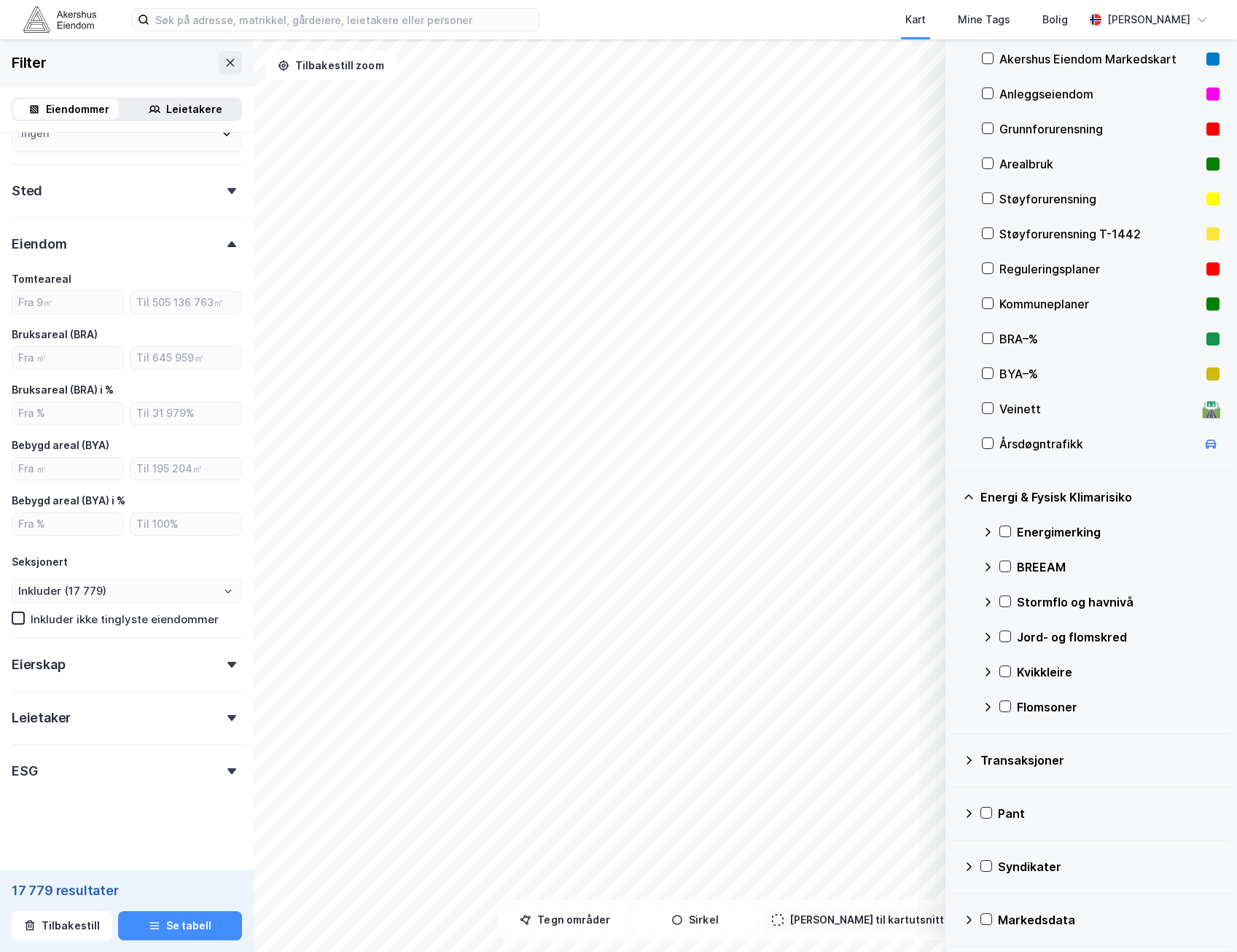
scroll to position [155, 0]
click at [1007, 764] on div "Transaksjoner" at bounding box center [1100, 760] width 239 height 18
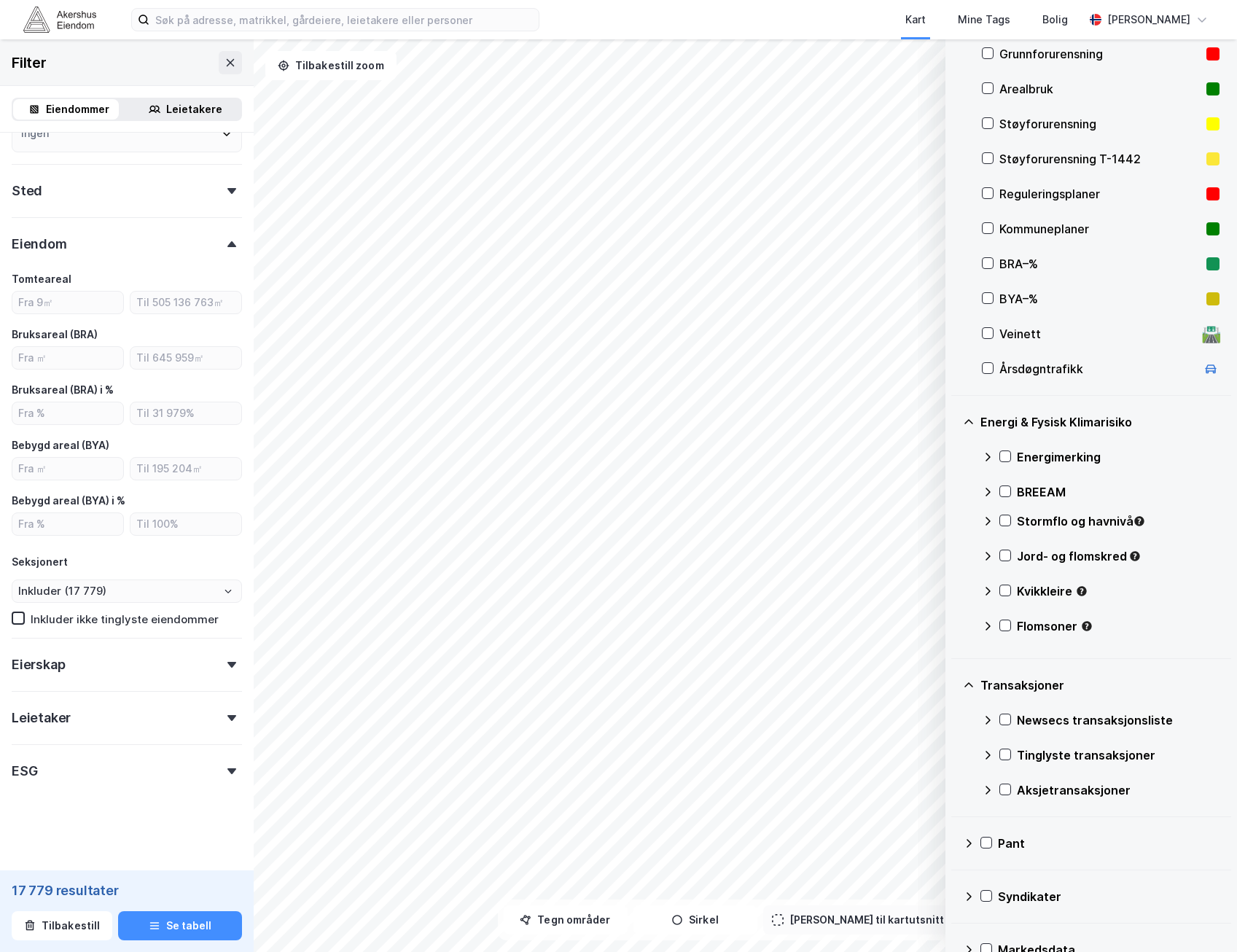
scroll to position [260, 0]
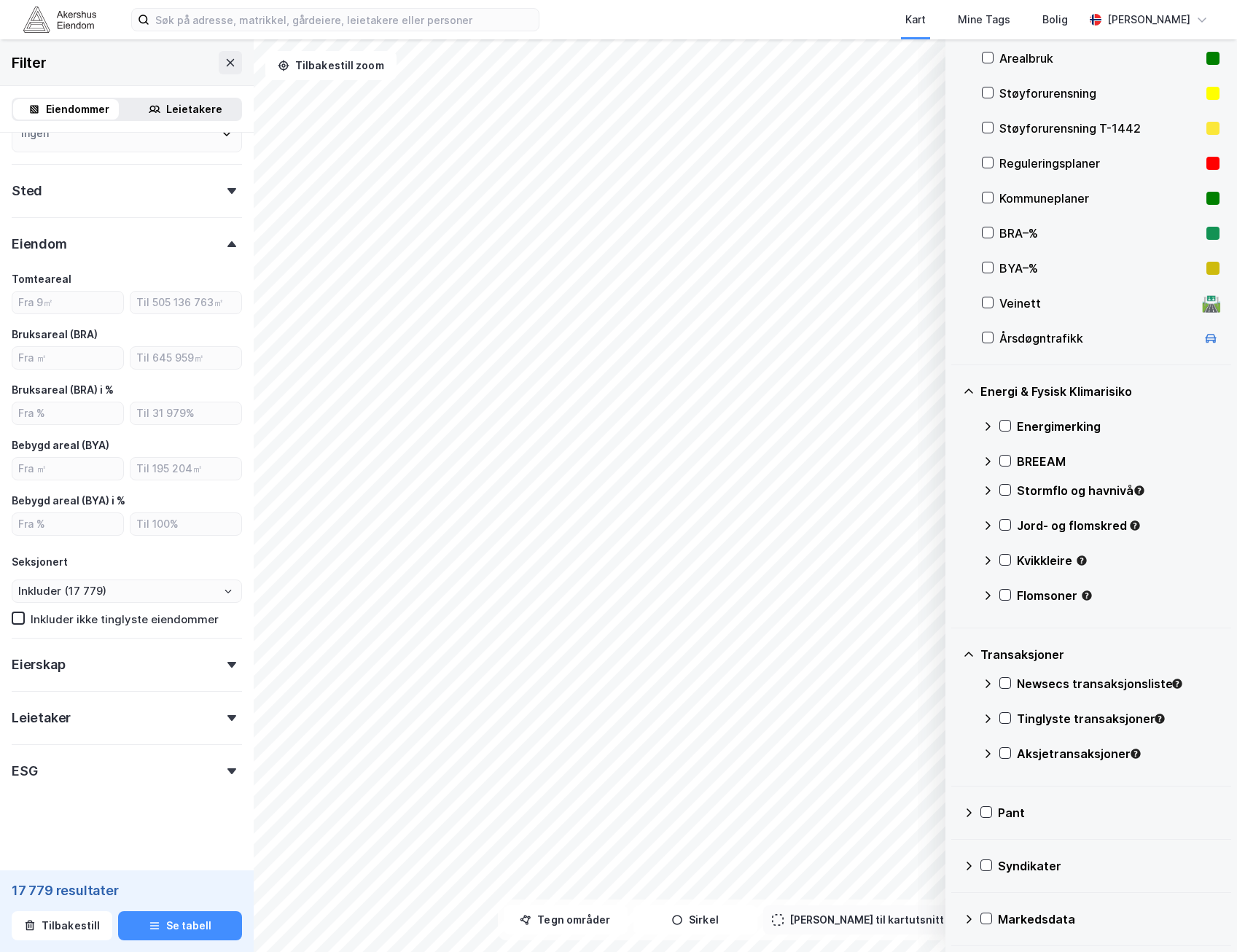
click at [972, 812] on icon at bounding box center [968, 813] width 12 height 12
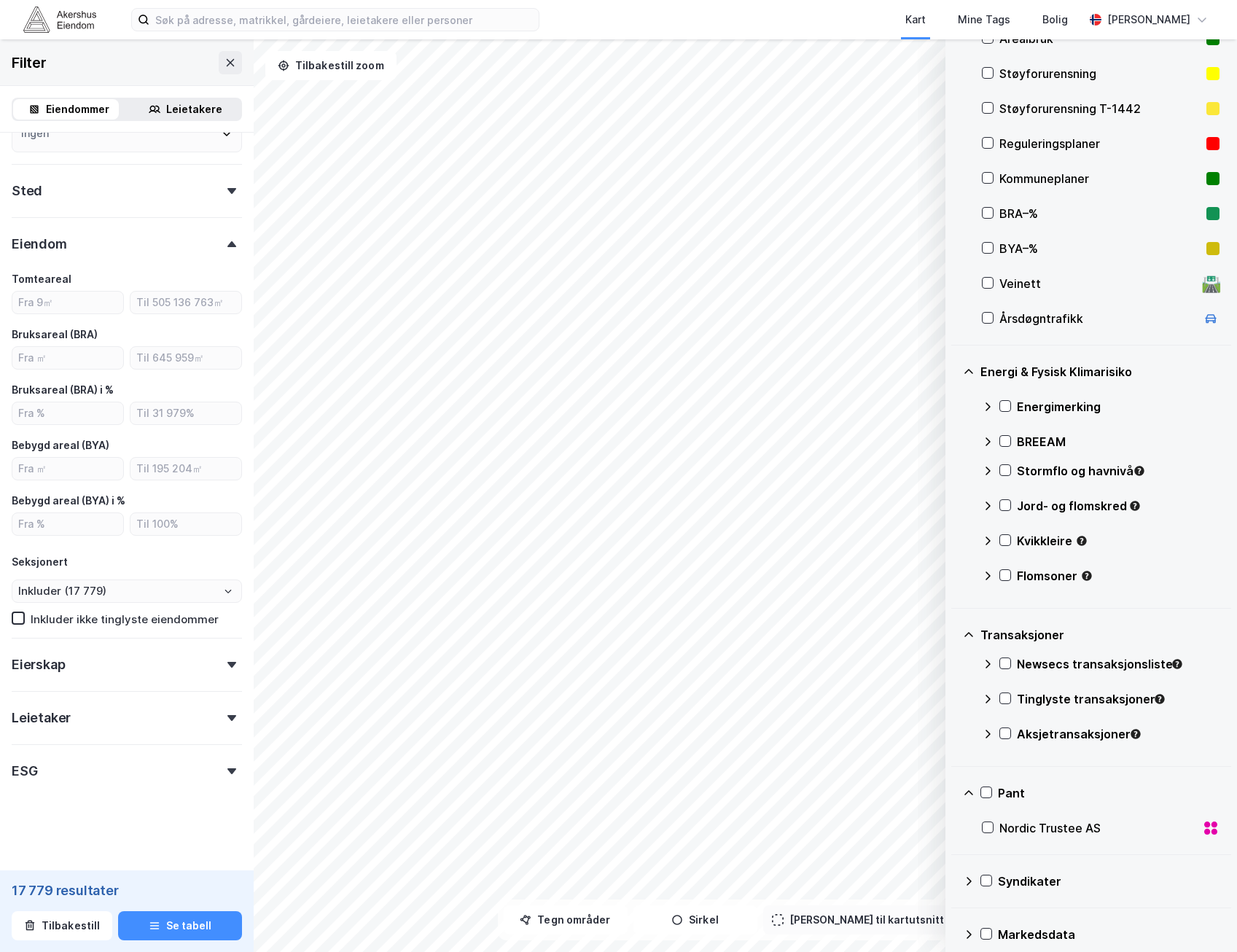
scroll to position [294, 0]
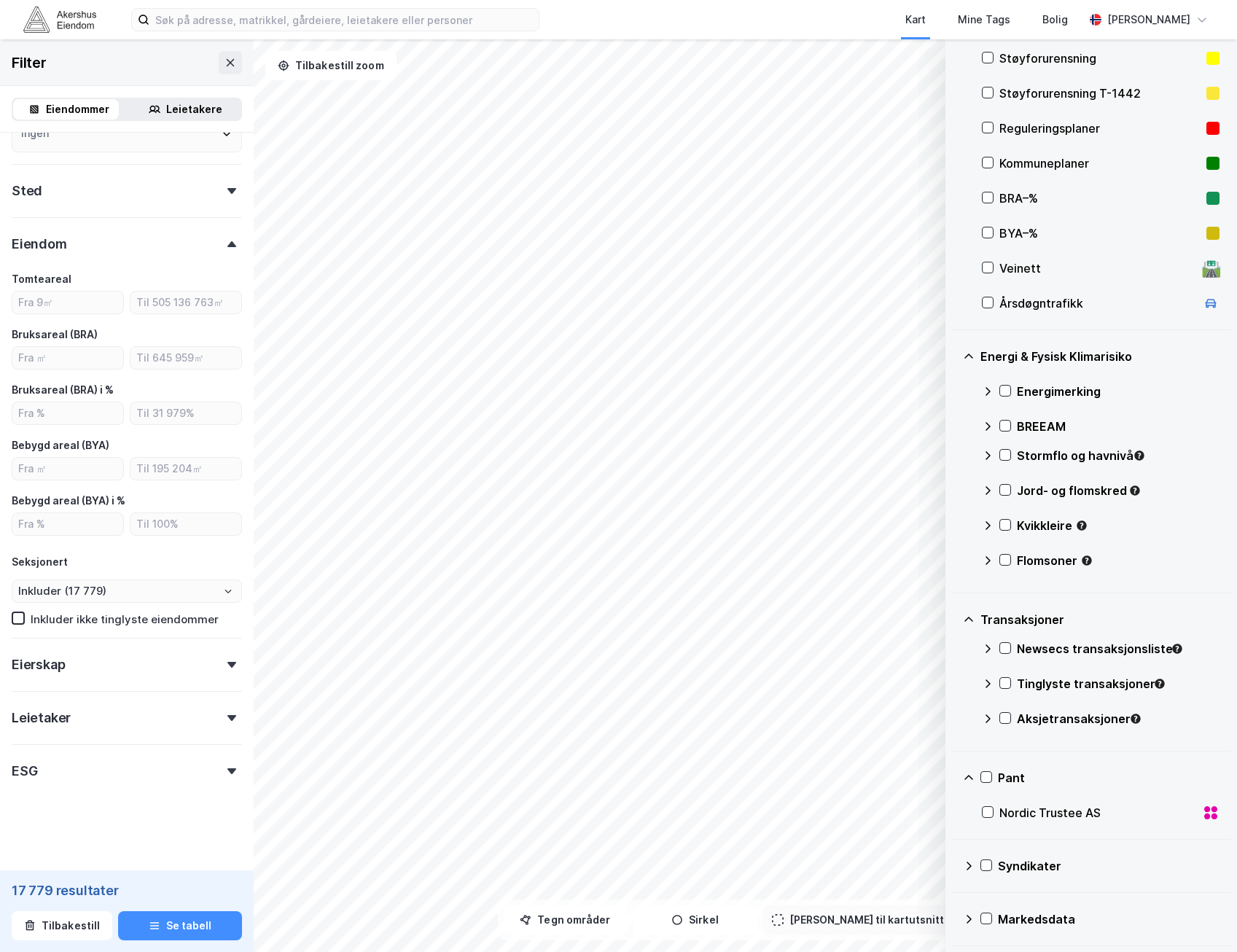
click at [962, 869] on div "Syndikater" at bounding box center [1091, 866] width 280 height 53
click at [968, 863] on icon at bounding box center [968, 865] width 12 height 12
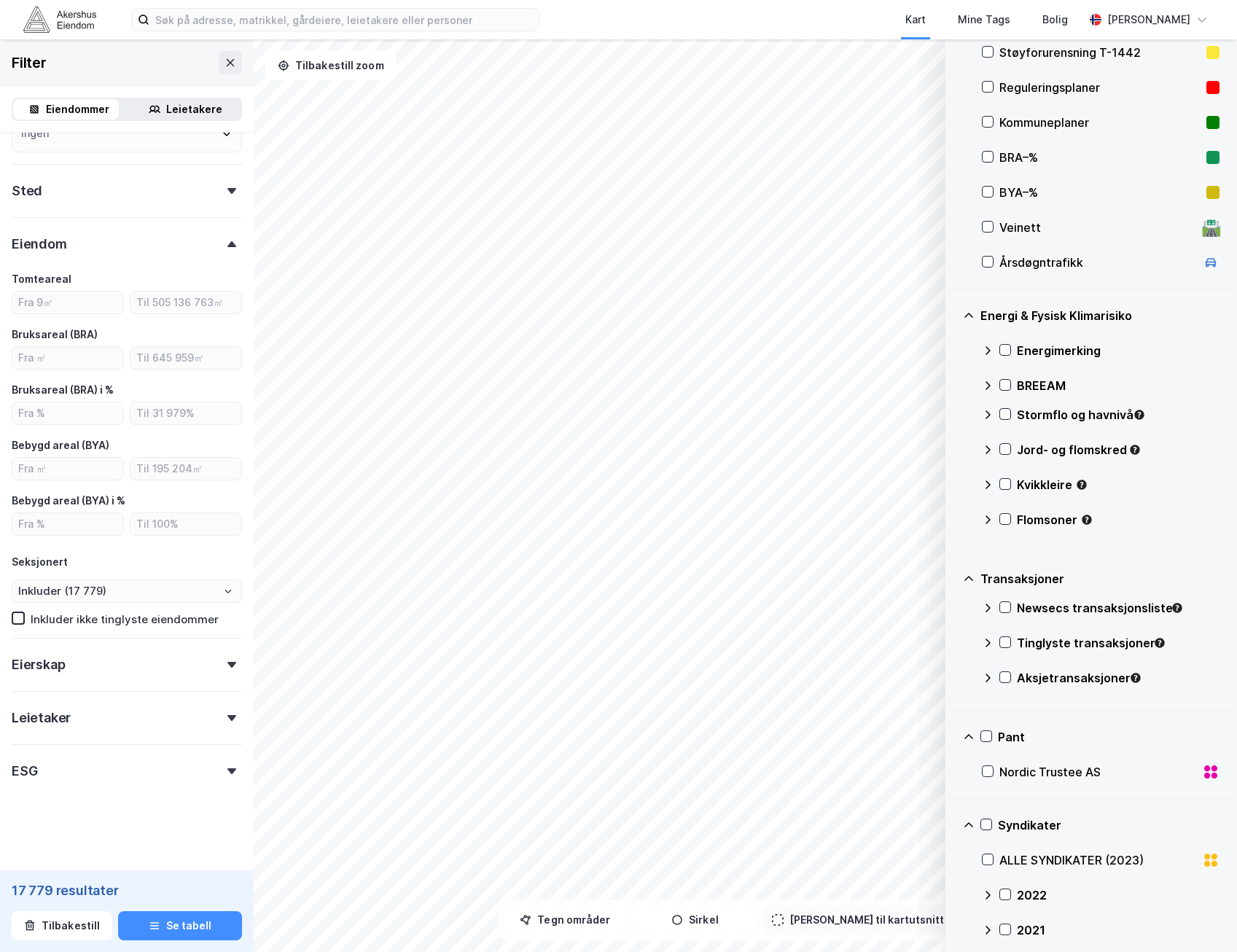
scroll to position [399, 0]
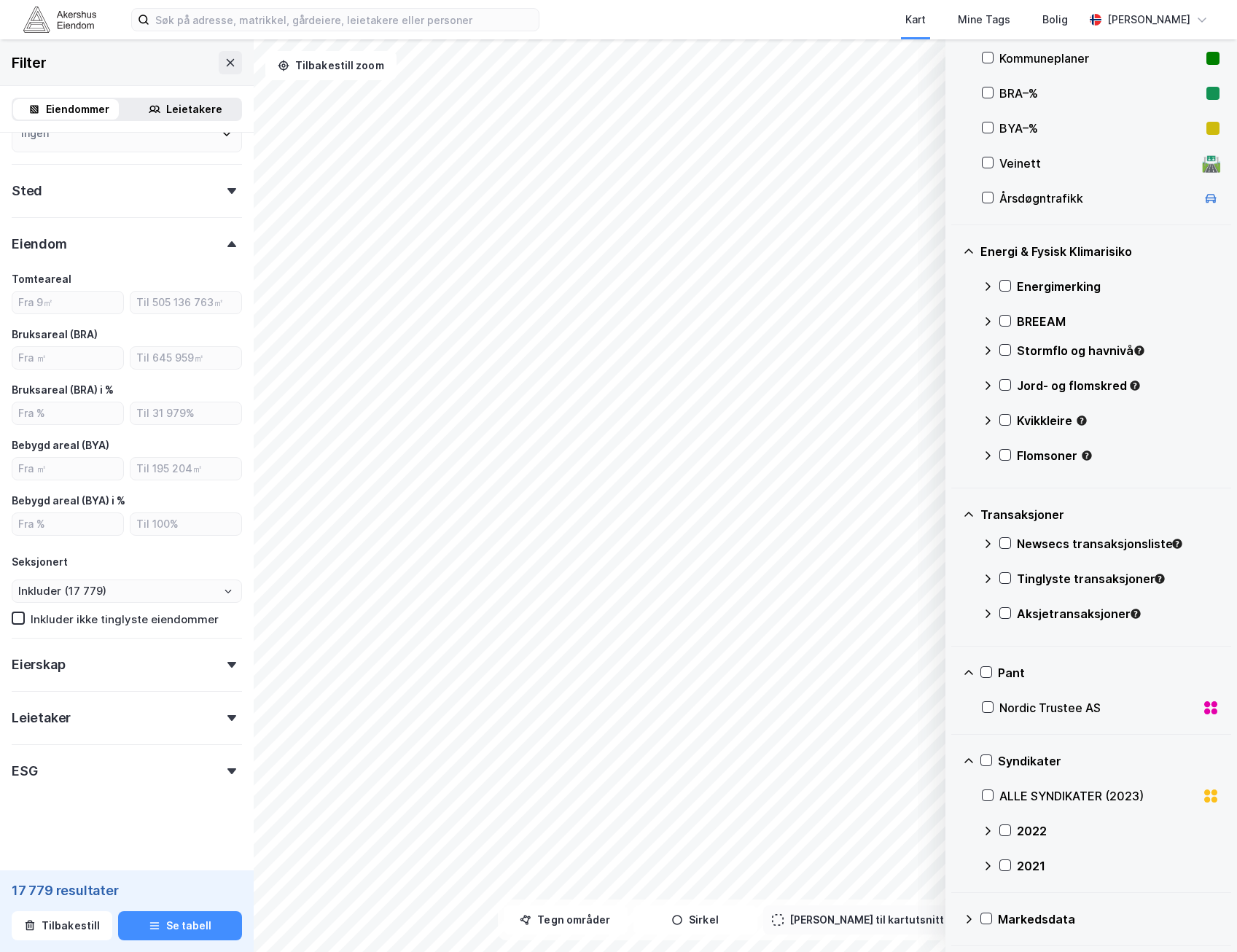
click at [972, 922] on icon at bounding box center [968, 918] width 12 height 12
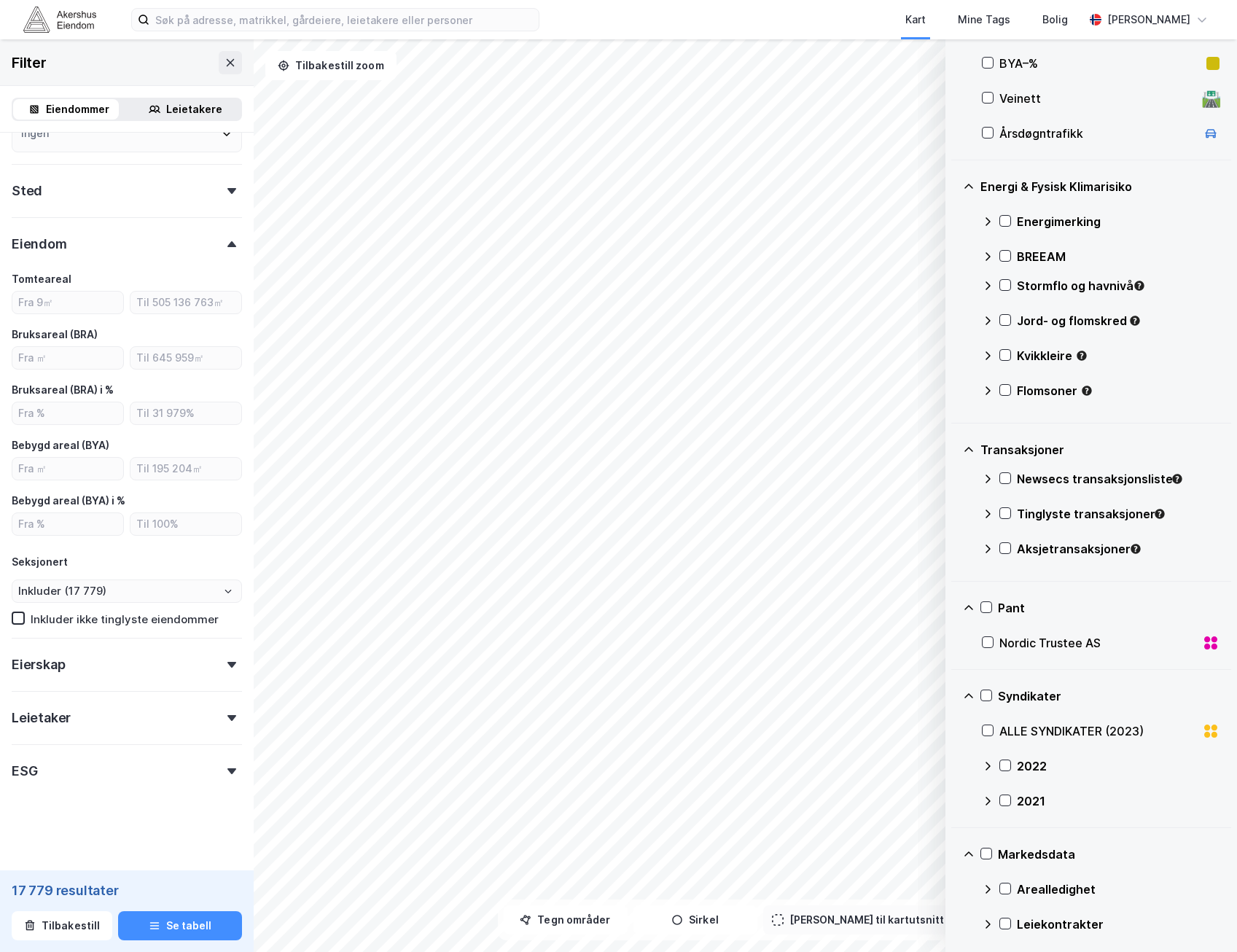
scroll to position [539, 0]
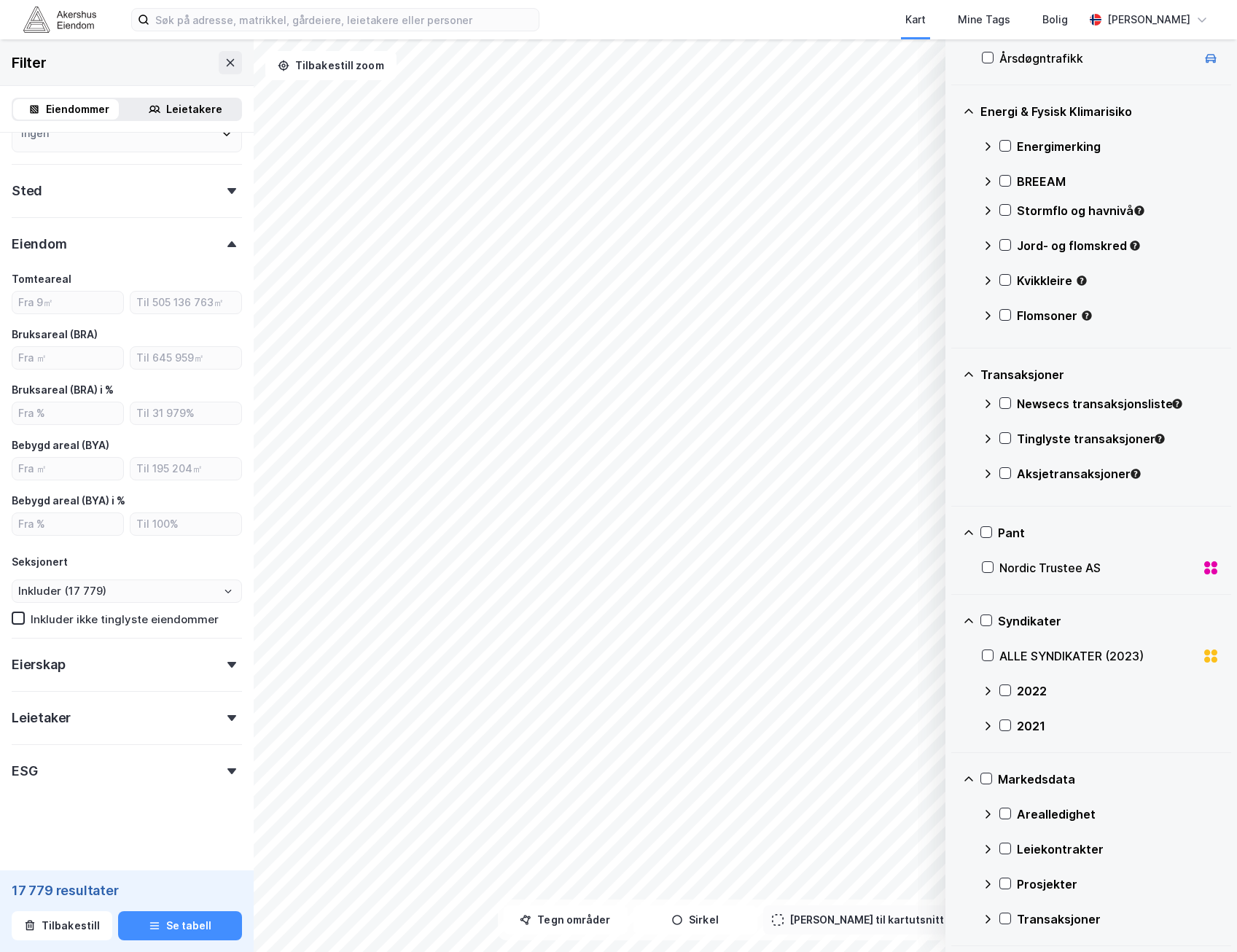
click at [985, 881] on icon at bounding box center [988, 884] width 12 height 12
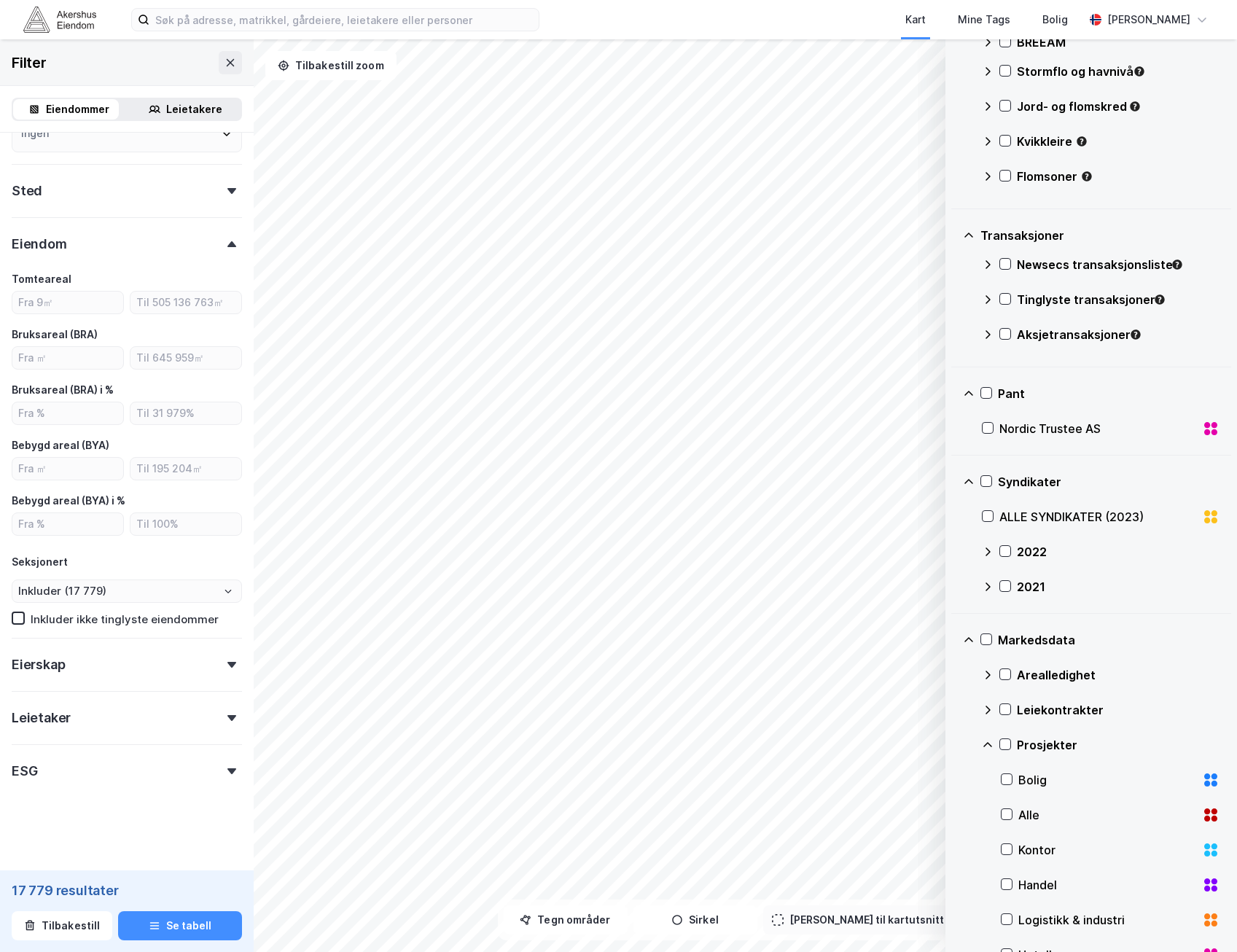
scroll to position [831, 0]
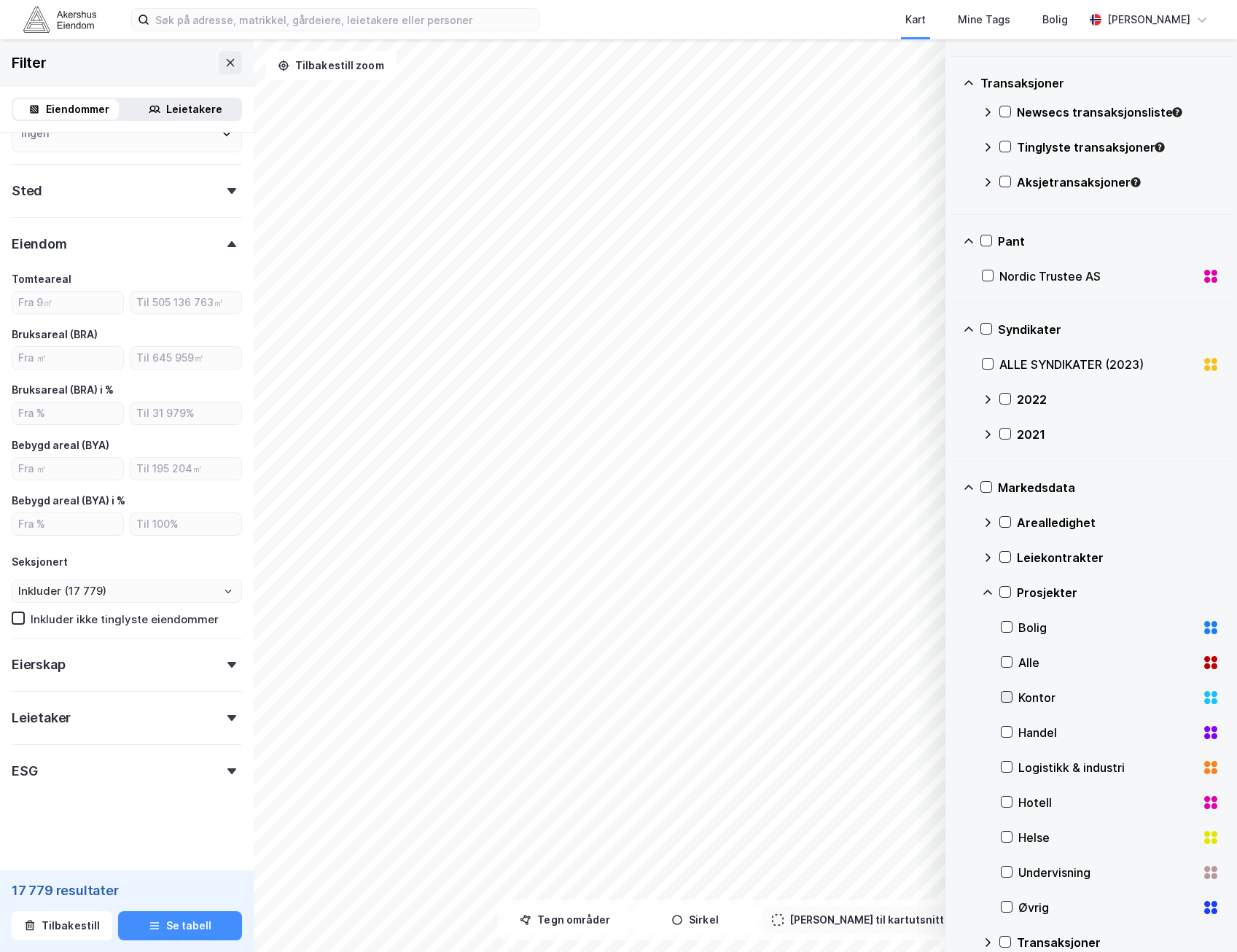
click at [1011, 696] on icon at bounding box center [1006, 696] width 10 height 10
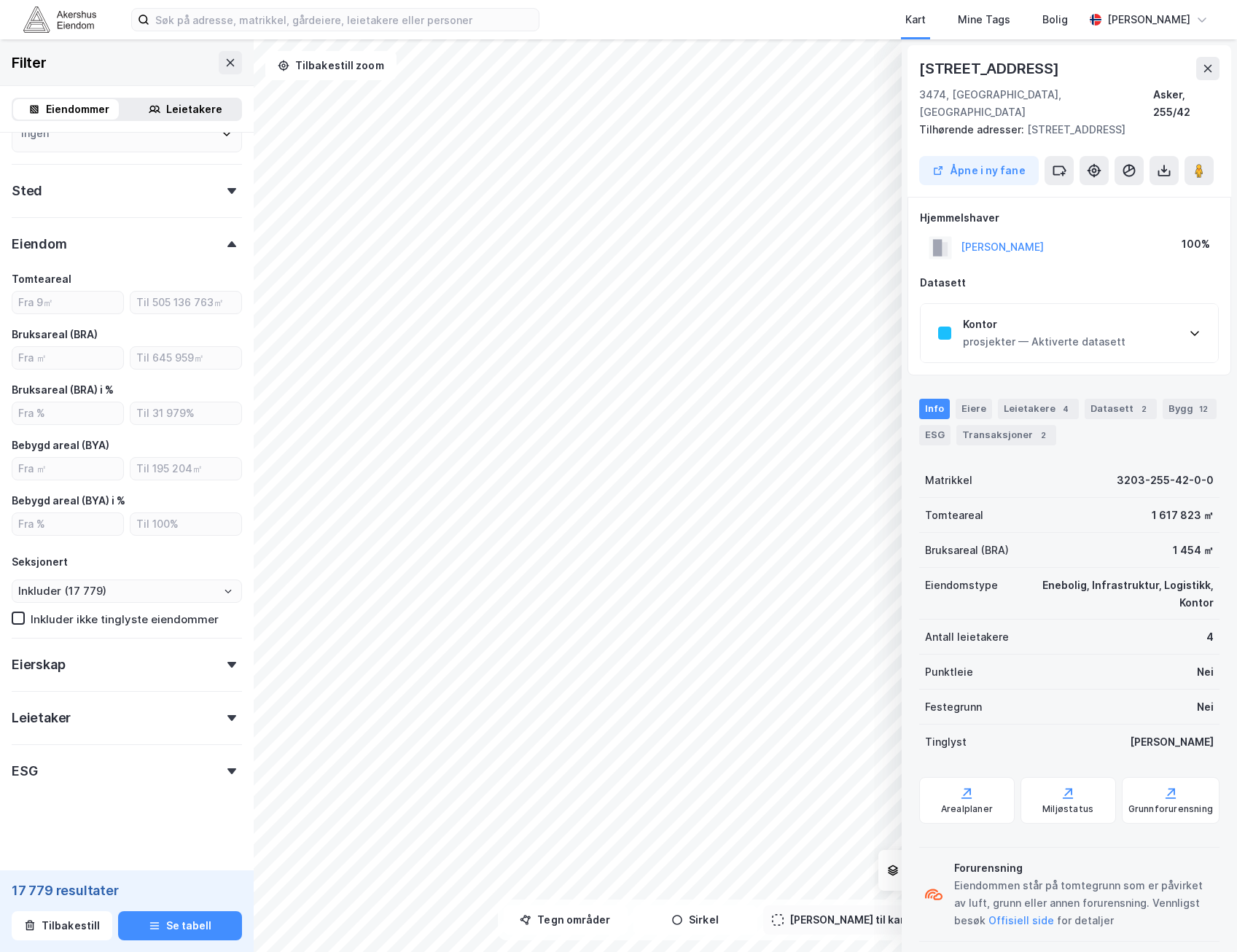
click at [1170, 322] on div "Kontor prosjekter — Aktiverte datasett" at bounding box center [1069, 333] width 297 height 58
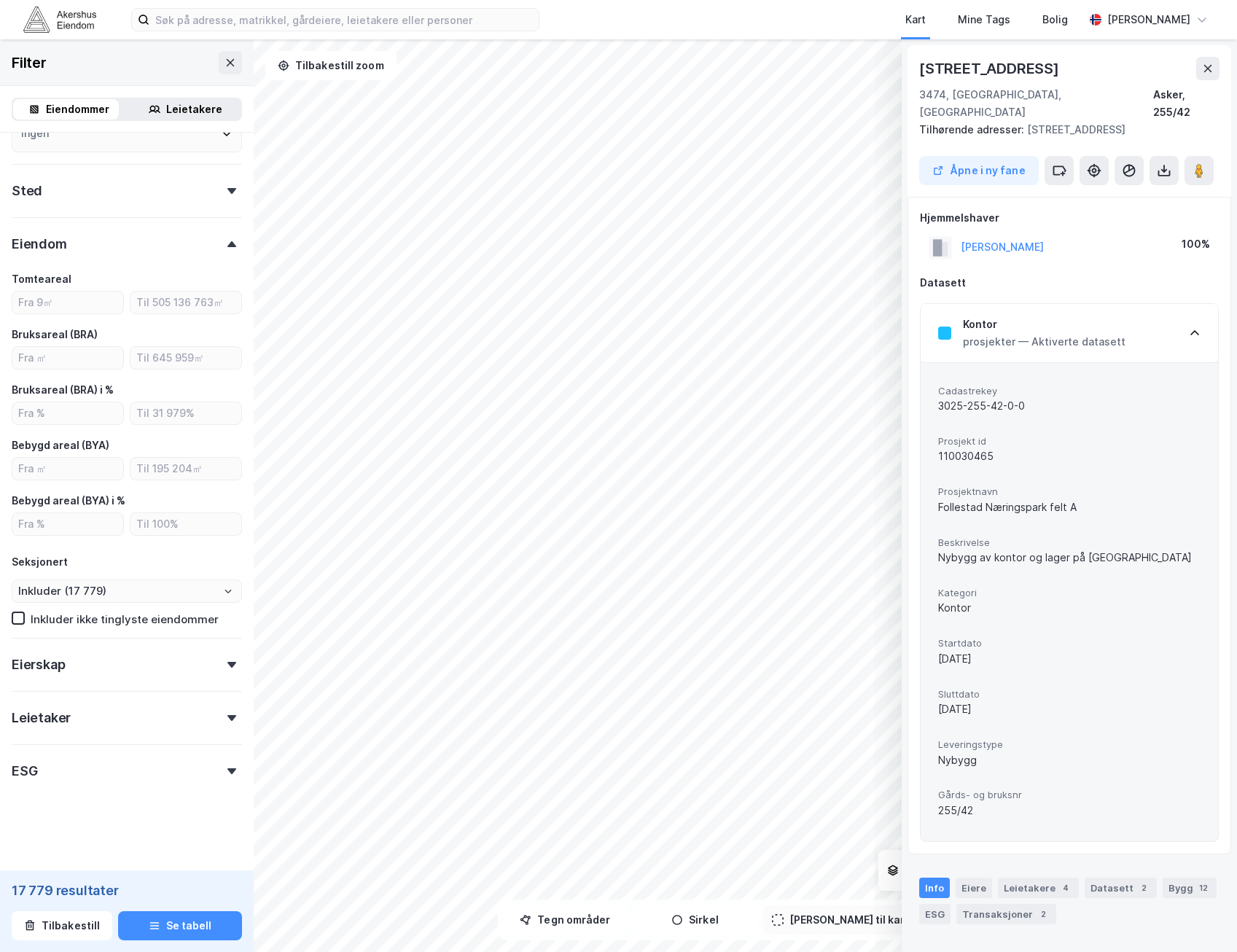
click at [1166, 321] on div "Kontor prosjekter — Aktiverte datasett" at bounding box center [1069, 333] width 297 height 58
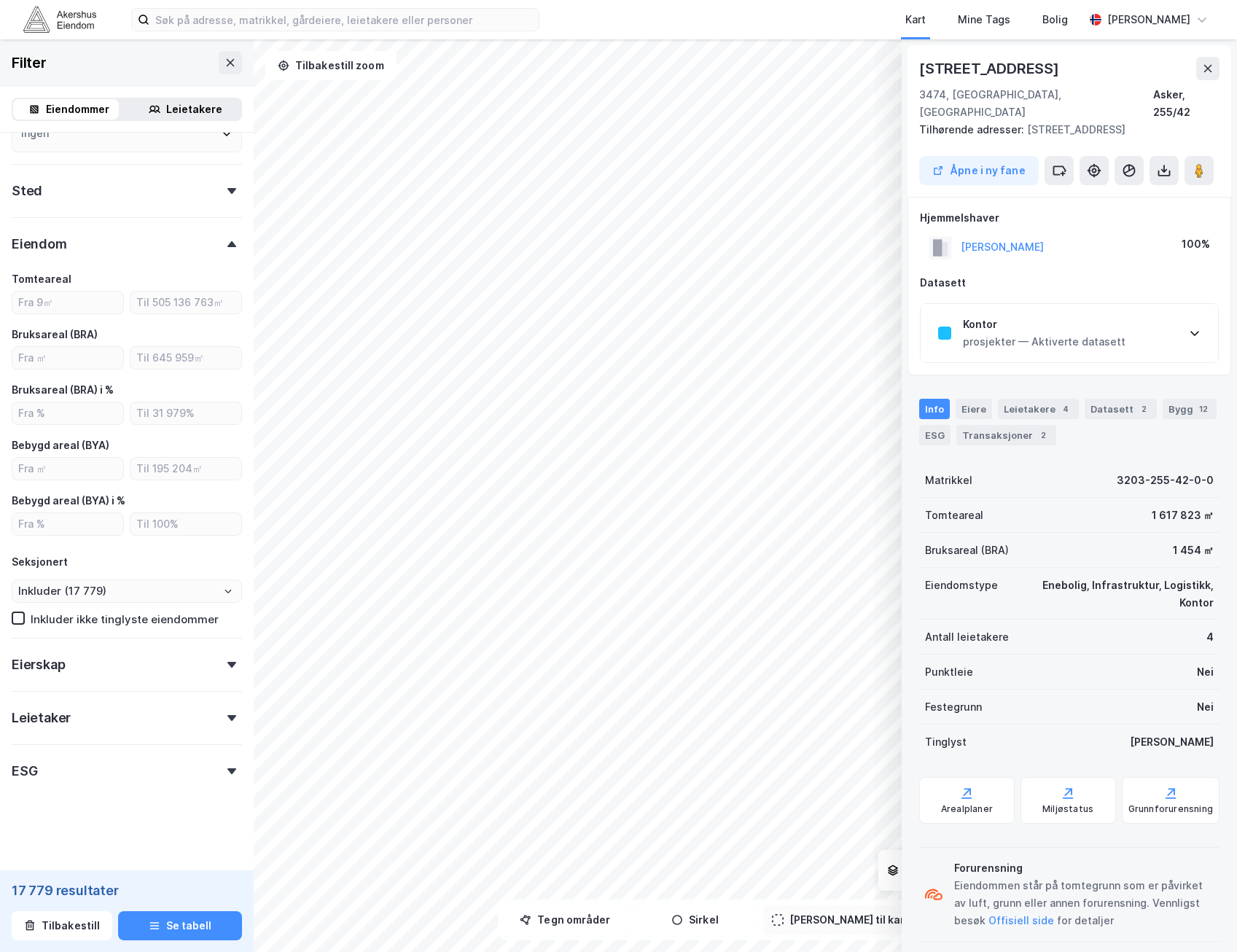
click at [1204, 68] on icon at bounding box center [1208, 68] width 12 height 12
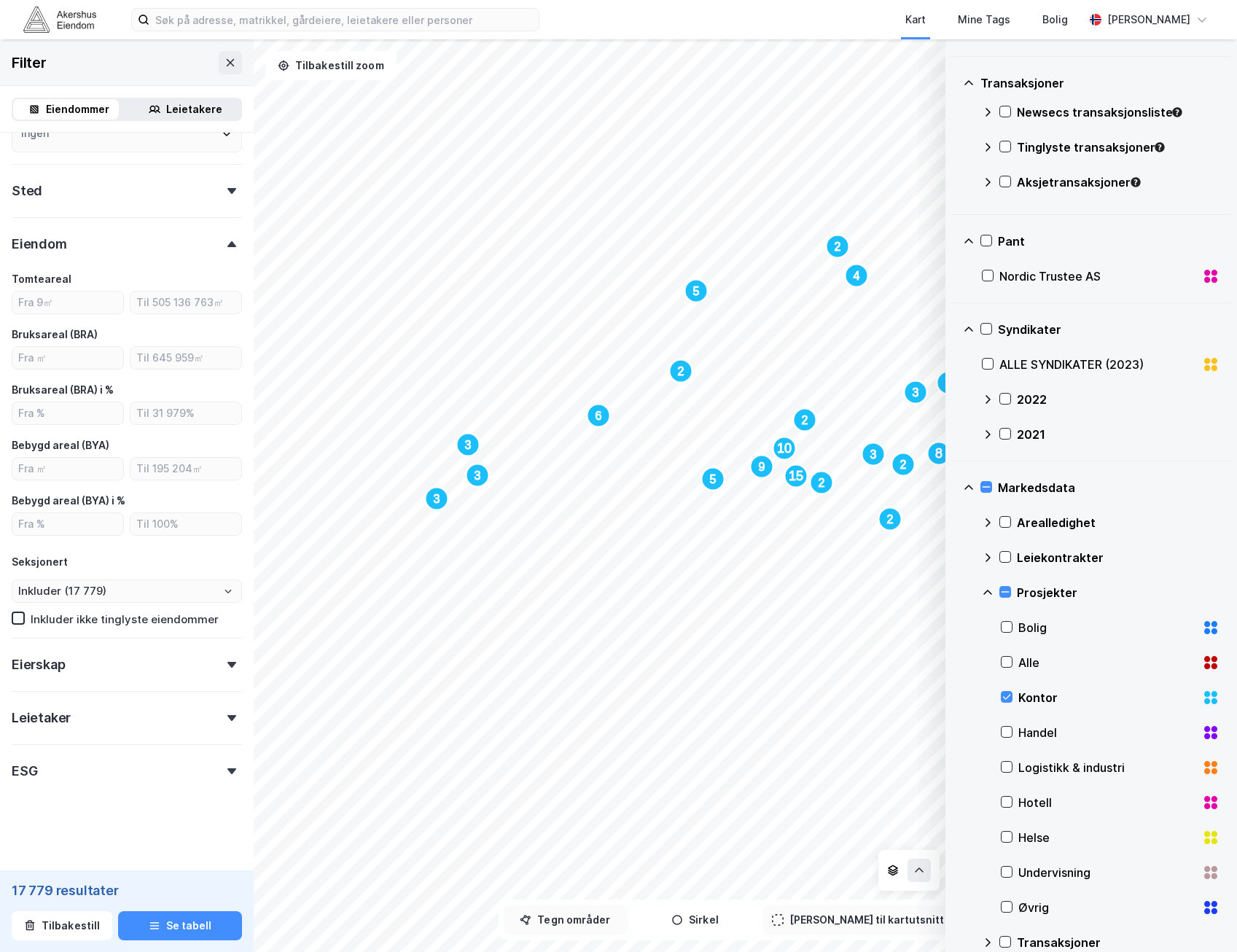
click at [600, 921] on button "Tegn områder" at bounding box center [565, 919] width 124 height 29
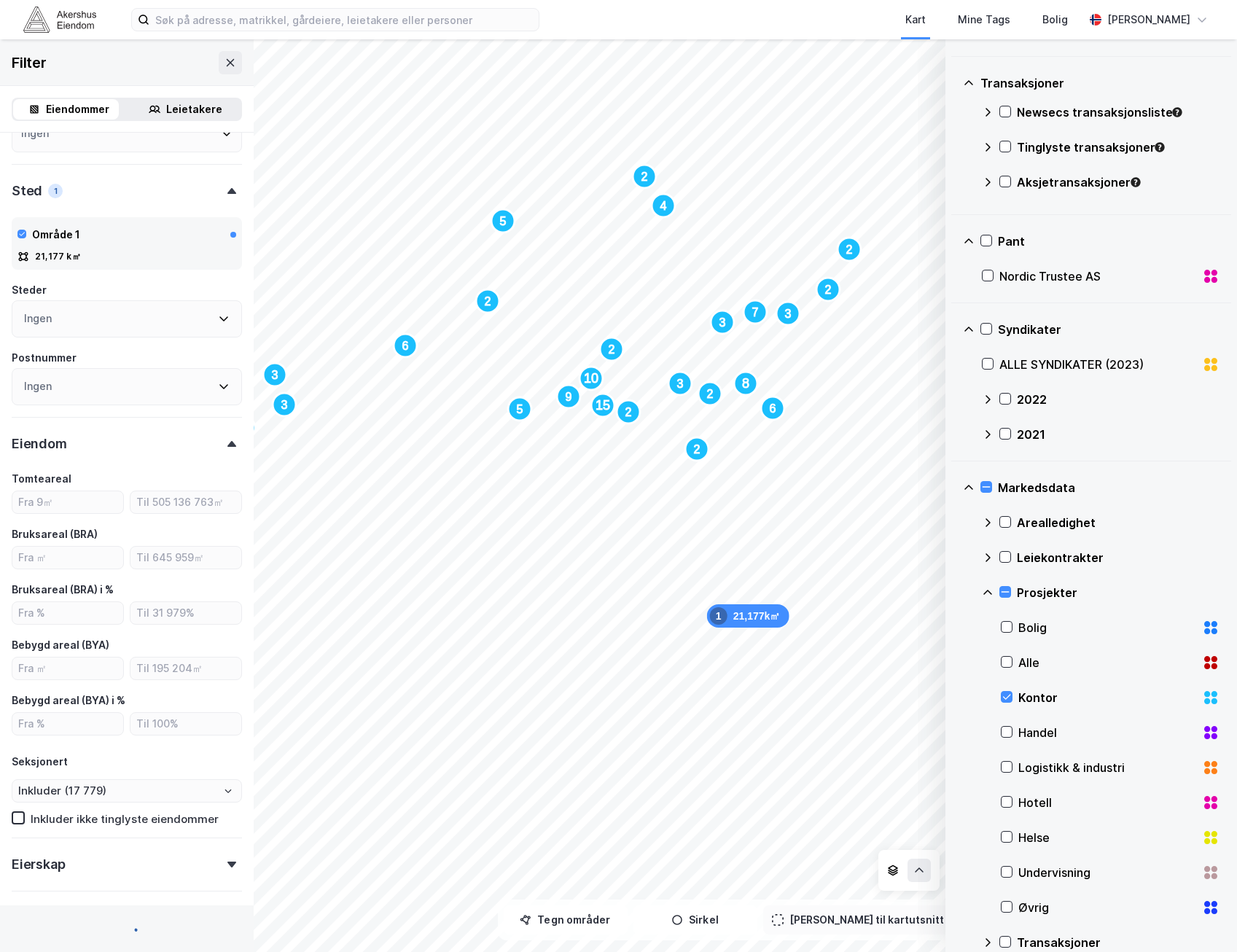
type input "Inkluder (55)"
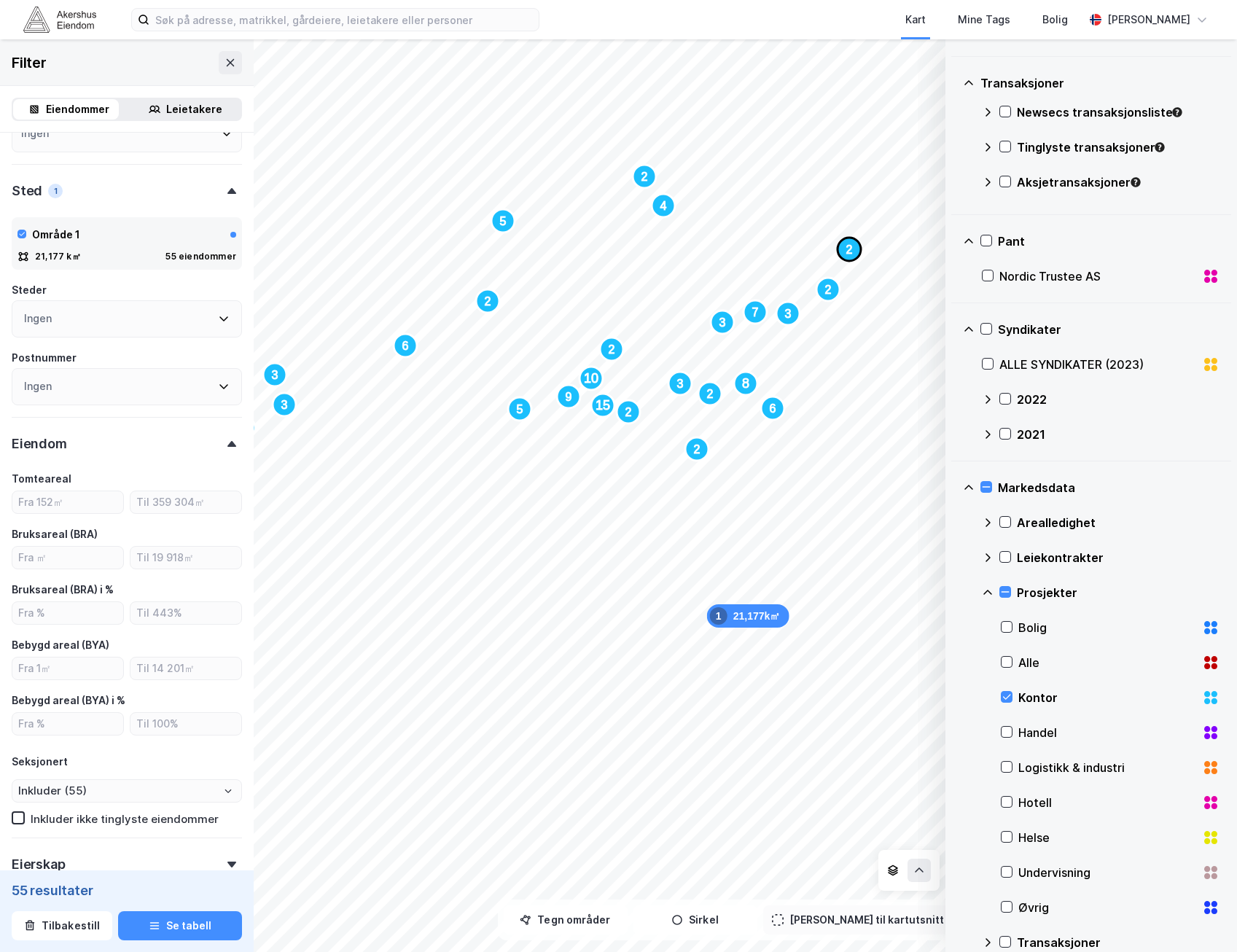
click at [725, 611] on div "1" at bounding box center [719, 615] width 18 height 18
click at [123, 233] on div "Område 1" at bounding box center [127, 234] width 219 height 23
click at [78, 237] on div "Område 1" at bounding box center [56, 235] width 48 height 18
click at [170, 928] on button "Se tabell" at bounding box center [180, 926] width 124 height 29
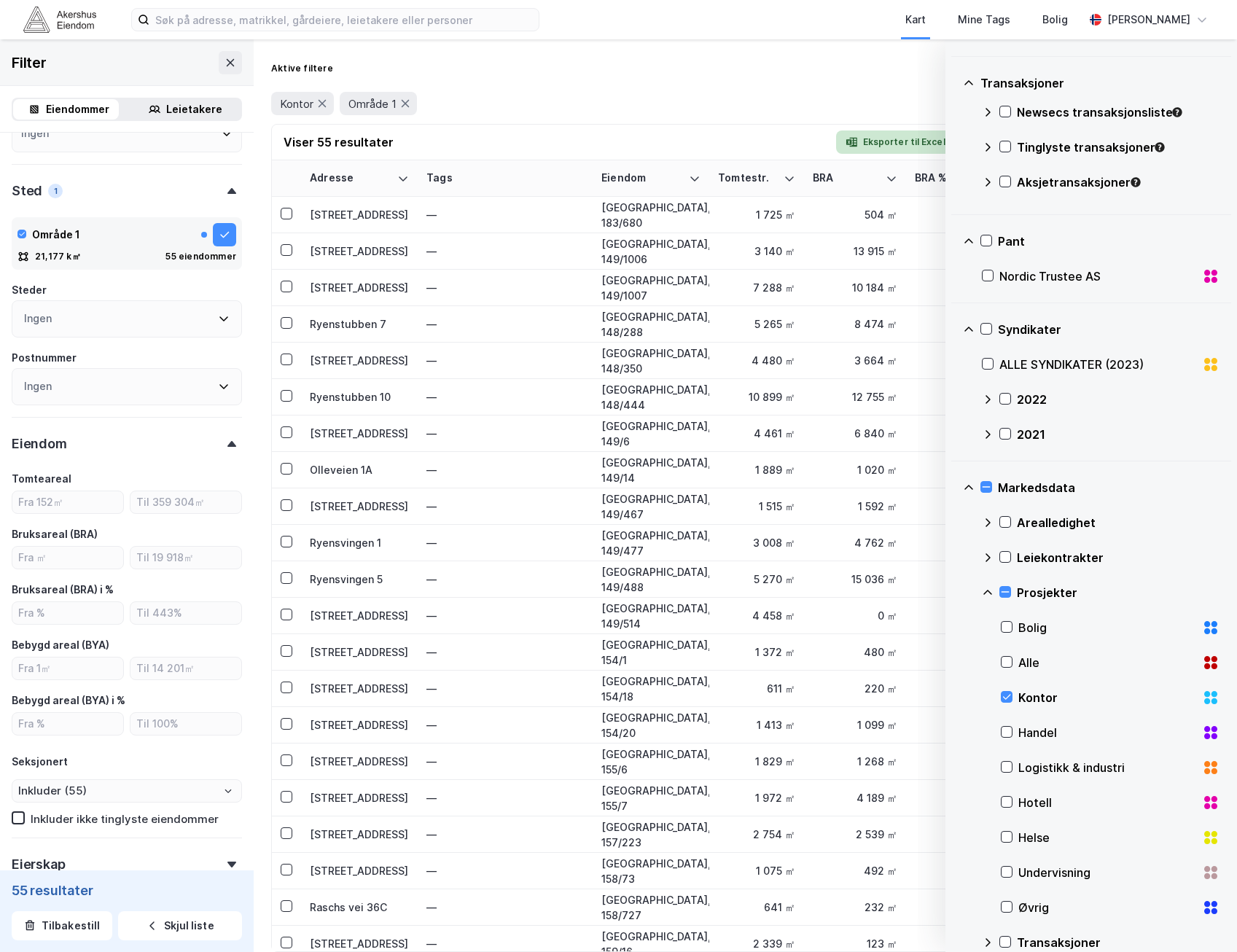
click at [922, 141] on button "Eksporter til Excel" at bounding box center [895, 142] width 119 height 23
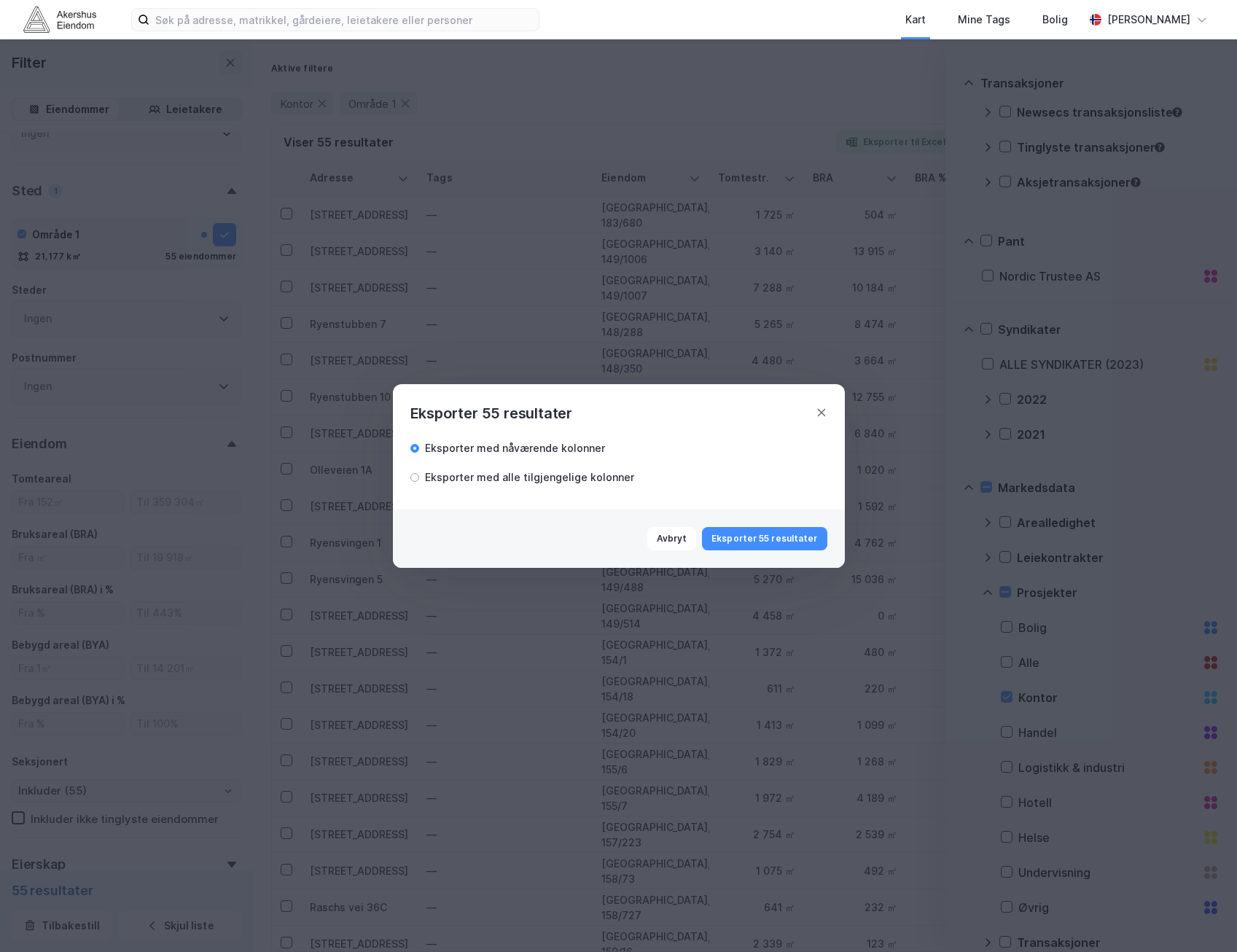
click at [463, 466] on div "Eksporter med alle tilgjengelige kolonner" at bounding box center [619, 475] width 417 height 20
click at [463, 478] on div "Eksporter med alle tilgjengelige kolonner" at bounding box center [529, 478] width 209 height 18
click at [806, 540] on button "Eksporter 55 resultater" at bounding box center [764, 538] width 124 height 23
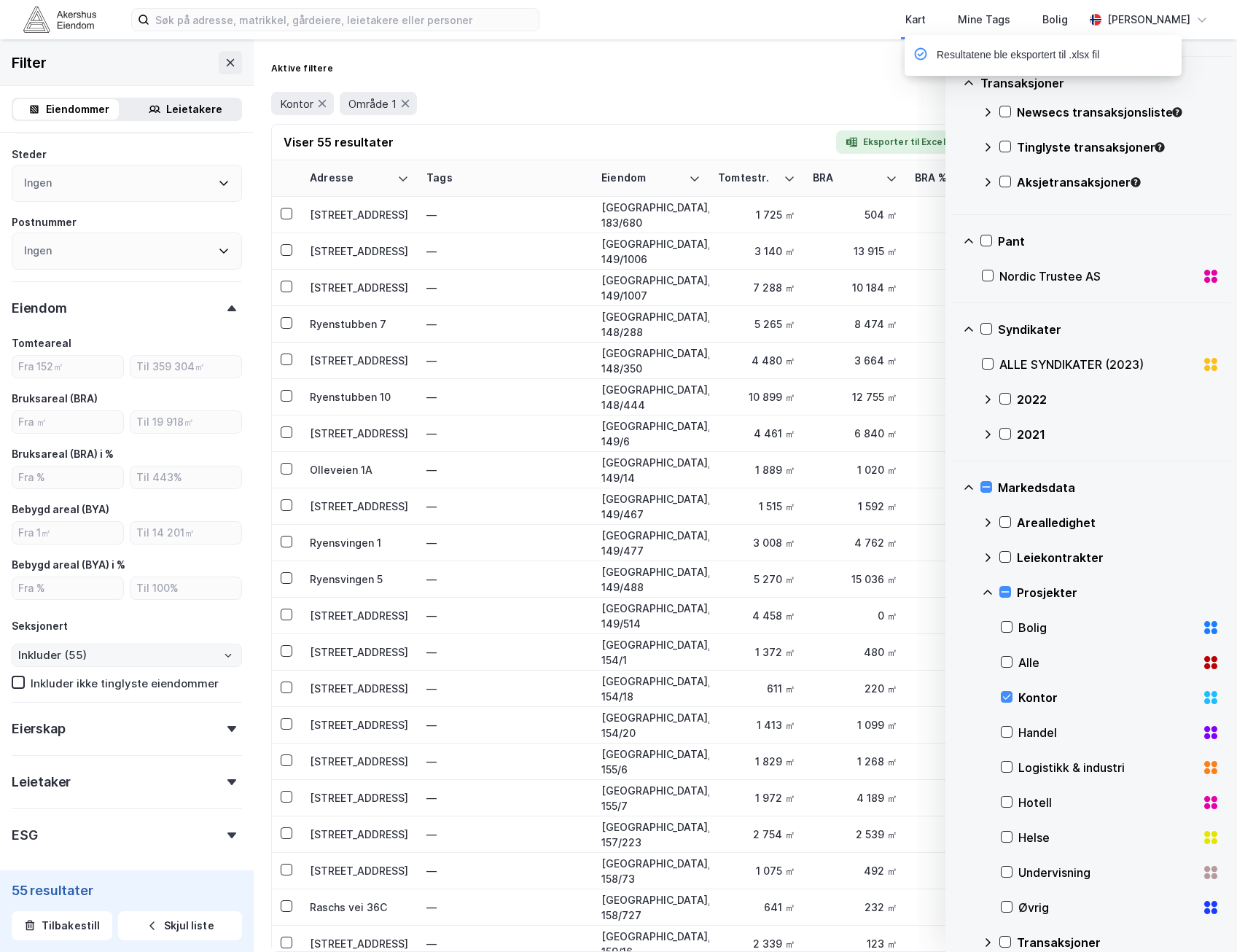
scroll to position [433, 0]
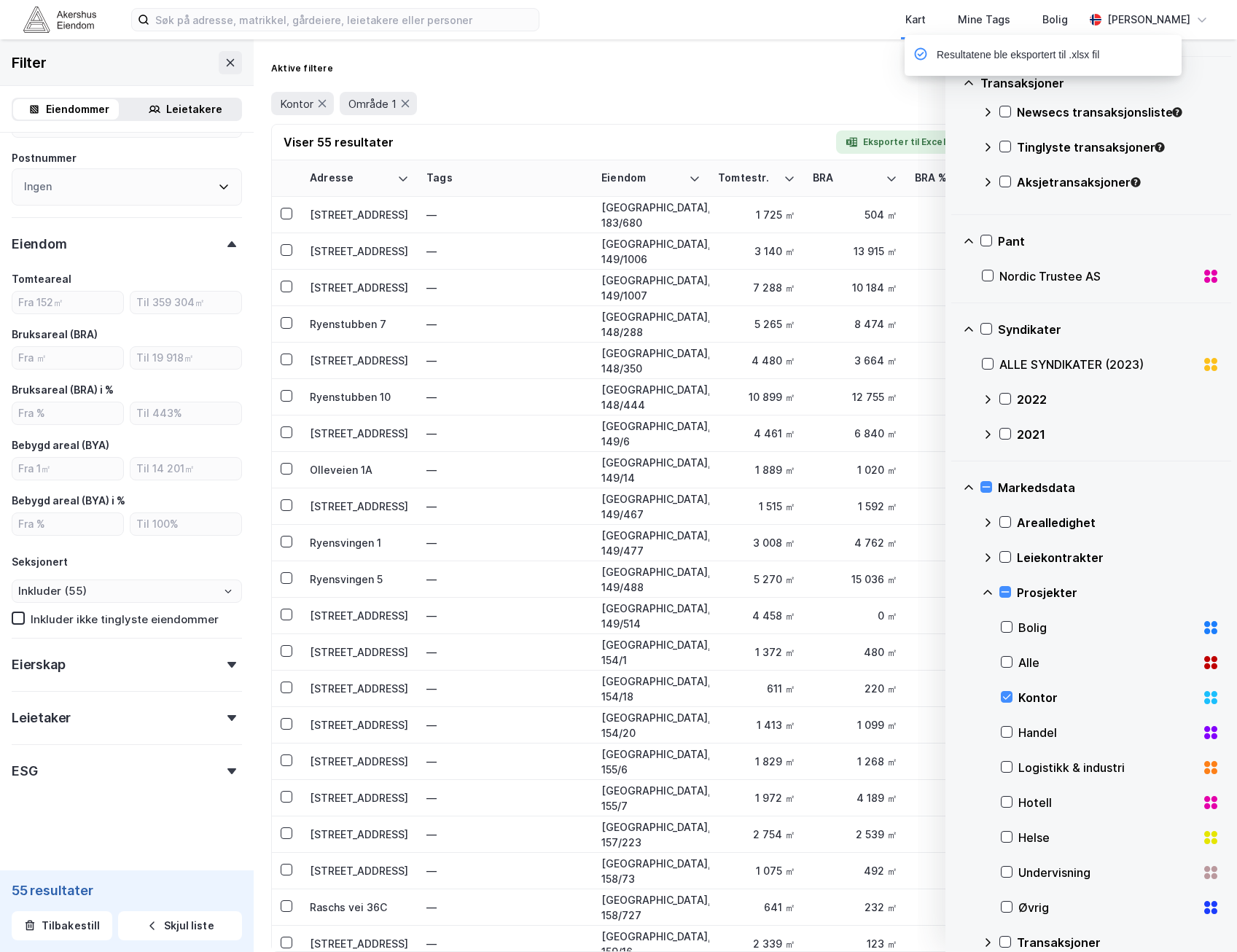
click at [827, 57] on div "Aktive filtere Kollaps" at bounding box center [745, 68] width 948 height 23
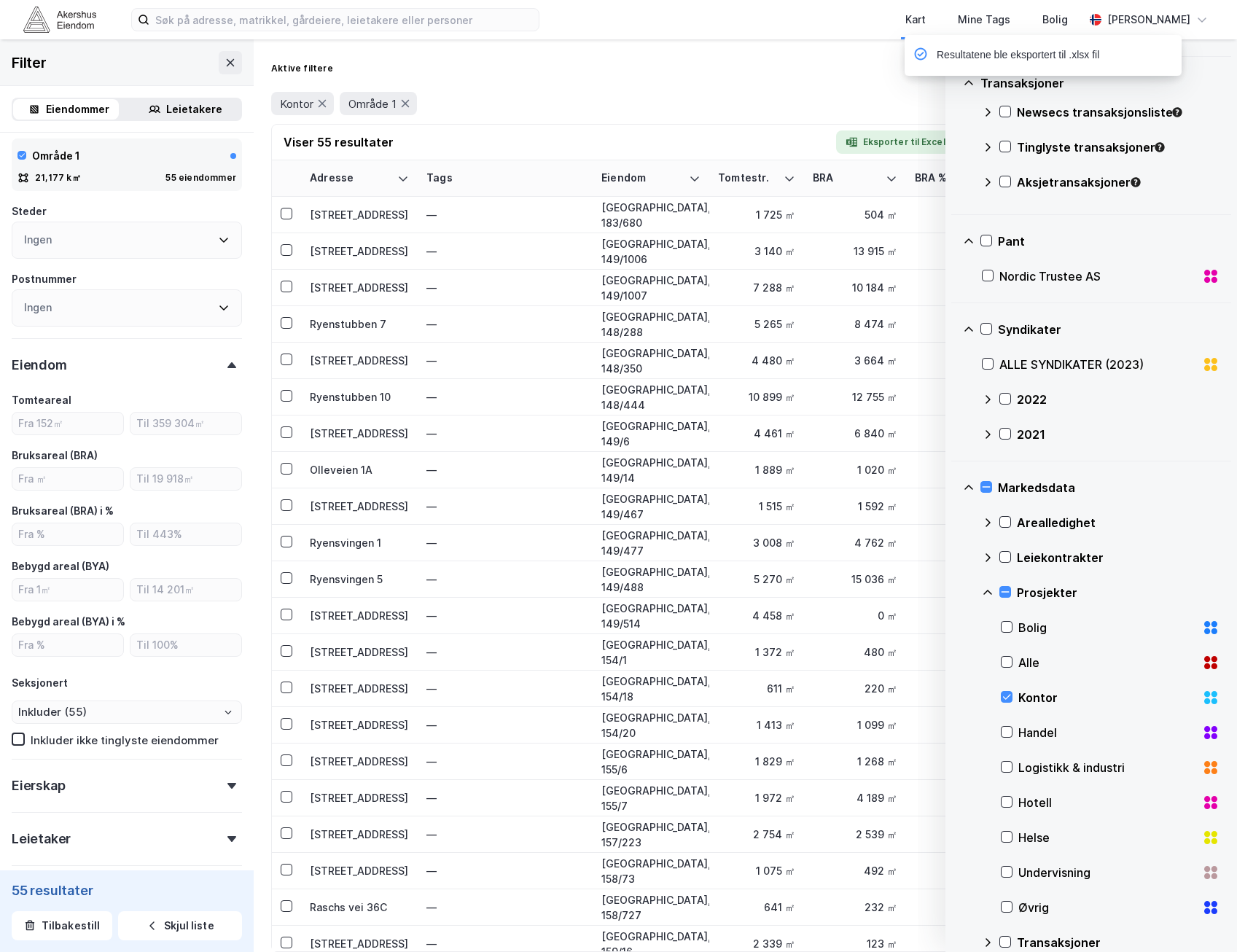
scroll to position [310, 0]
click at [608, 71] on div "Aktive filtere Kollaps" at bounding box center [745, 68] width 948 height 23
click at [824, 63] on div "Aktive filtere Kollaps" at bounding box center [745, 68] width 948 height 23
click at [219, 157] on icon at bounding box center [224, 157] width 12 height 12
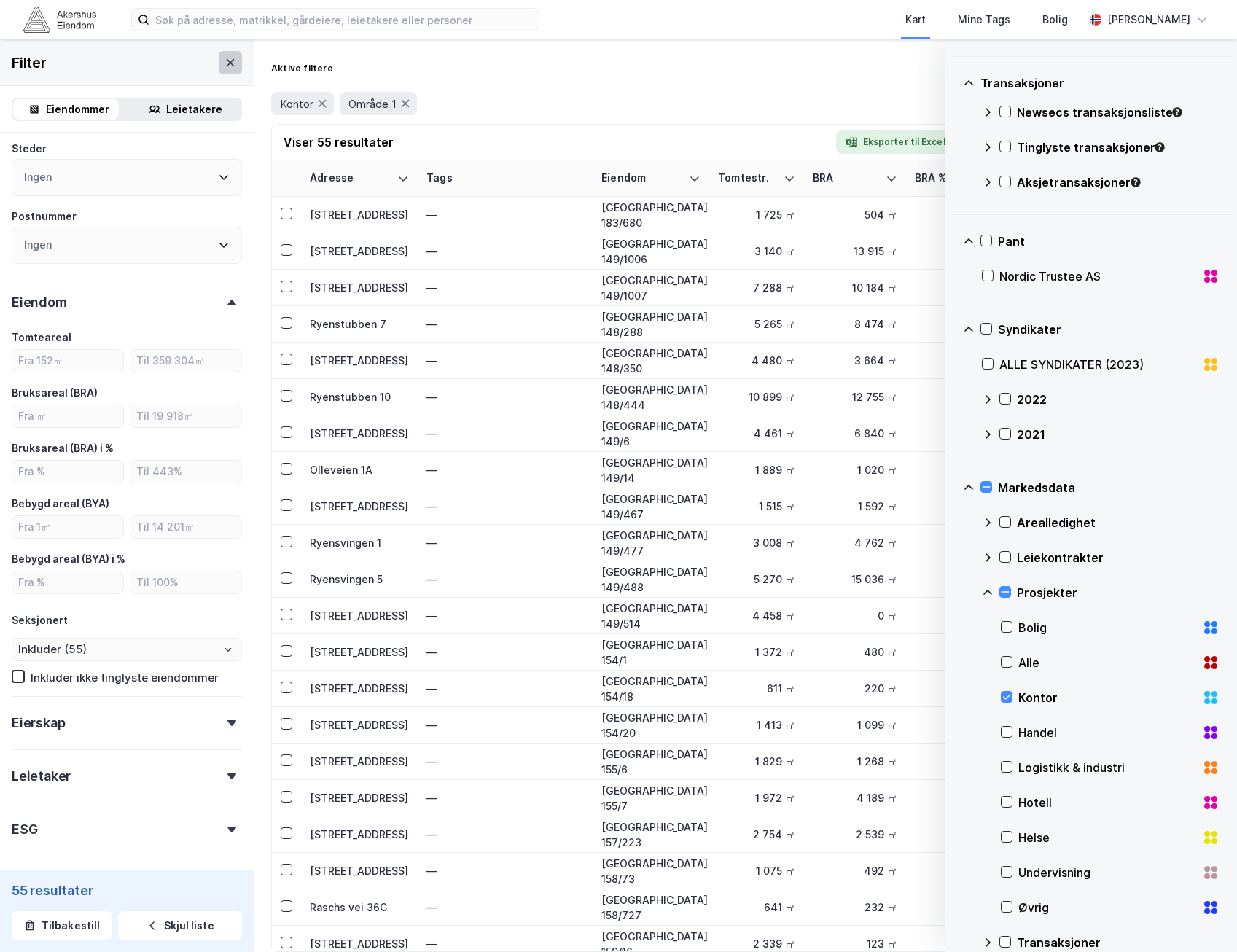
click at [227, 61] on icon at bounding box center [231, 62] width 8 height 7
